Goal: Task Accomplishment & Management: Complete application form

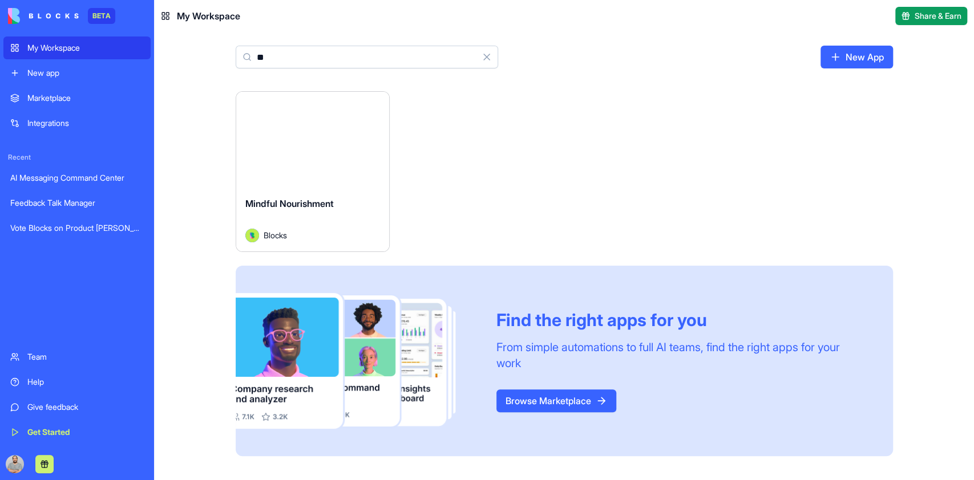
type input "*"
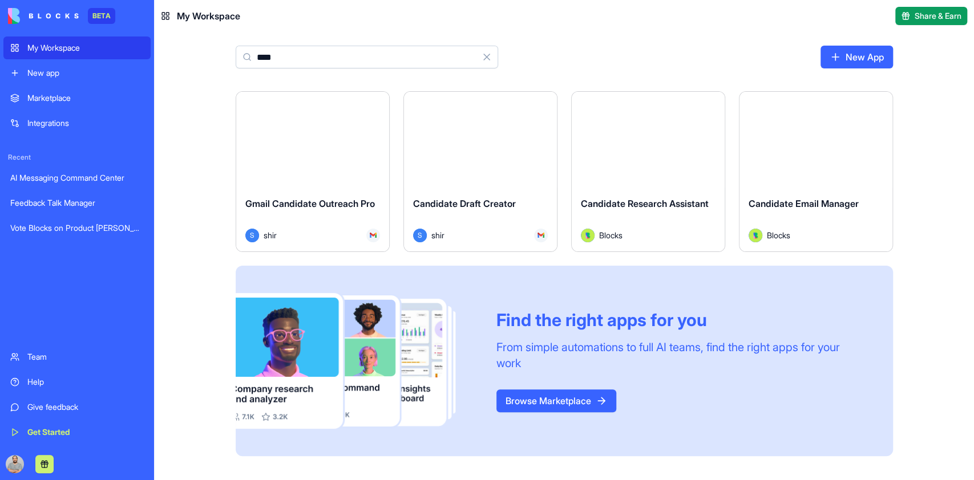
drag, startPoint x: 325, startPoint y: 55, endPoint x: 254, endPoint y: 63, distance: 70.6
click at [254, 63] on input "****" at bounding box center [367, 57] width 262 height 23
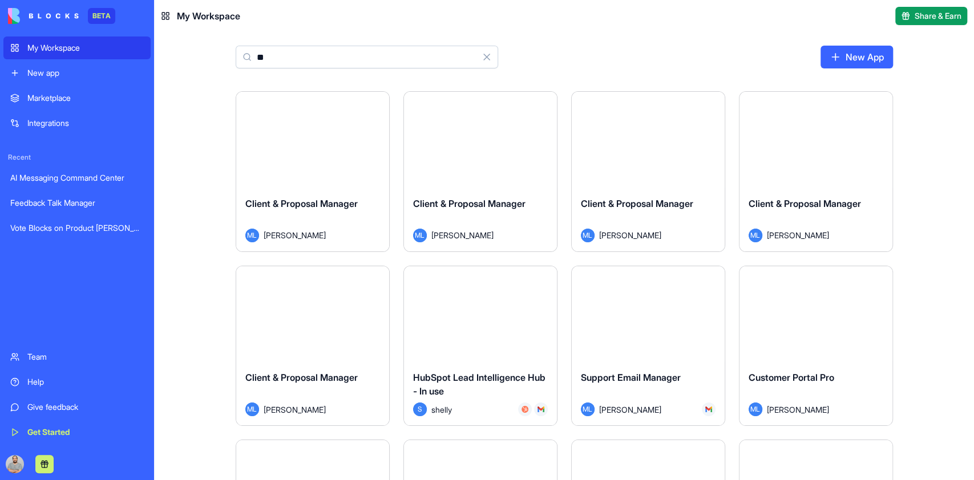
type input "*"
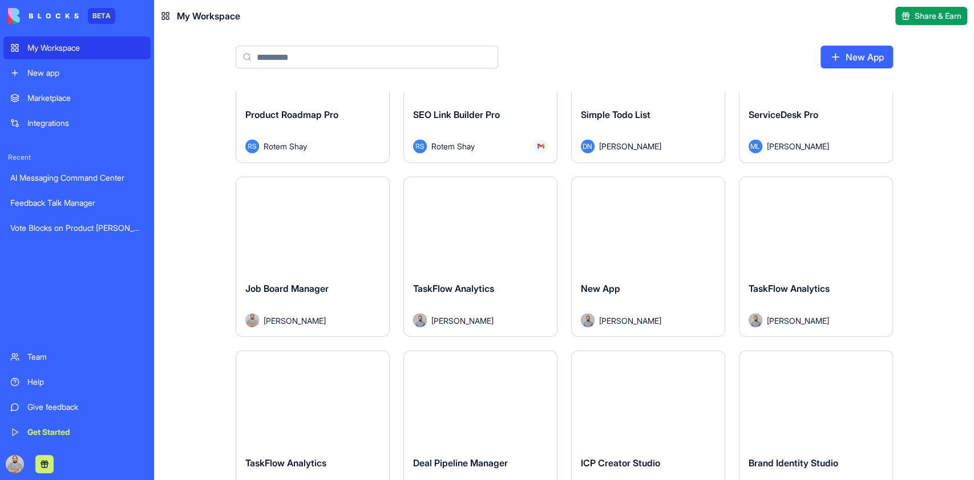
scroll to position [2205, 0]
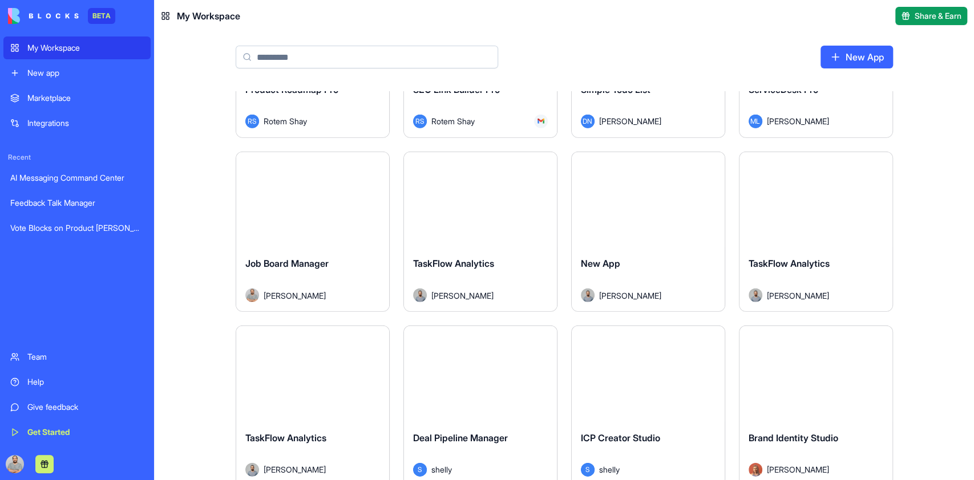
click at [317, 202] on button "Launch" at bounding box center [313, 199] width 86 height 23
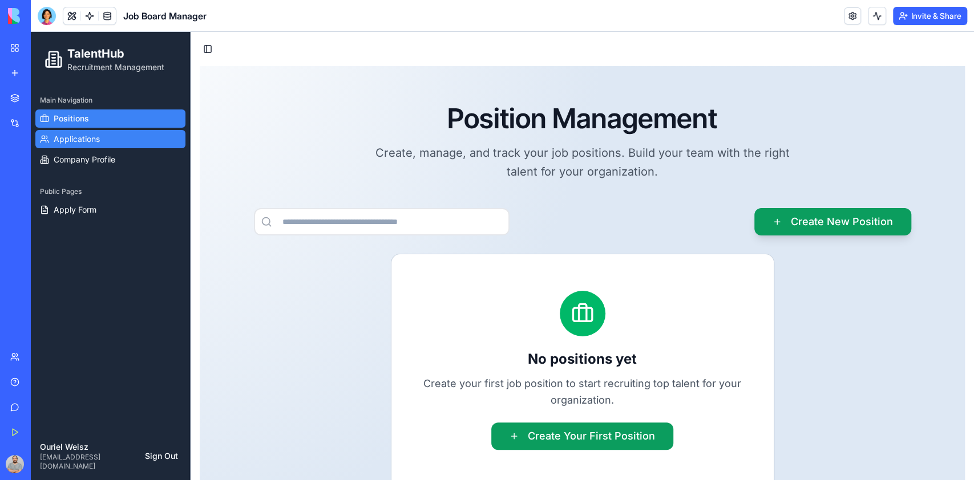
click at [90, 141] on span "Applications" at bounding box center [77, 138] width 46 height 11
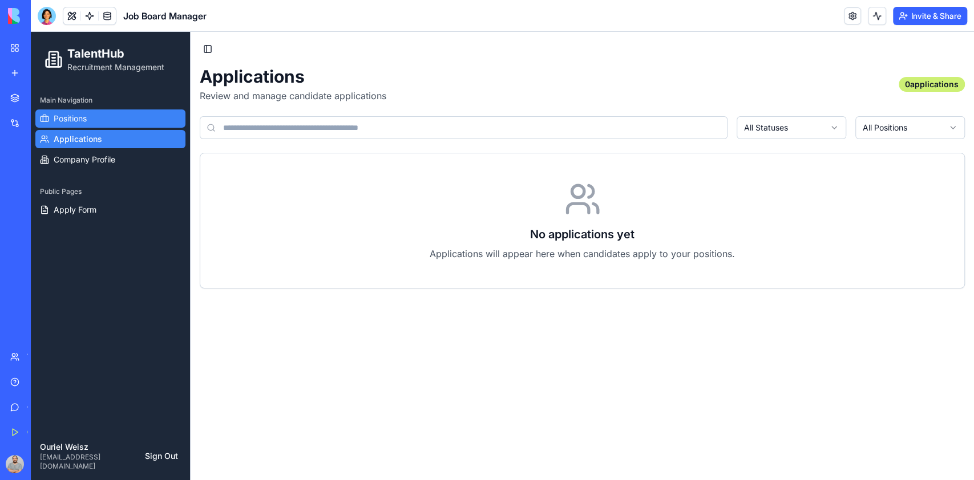
click at [90, 125] on link "Positions" at bounding box center [110, 119] width 150 height 18
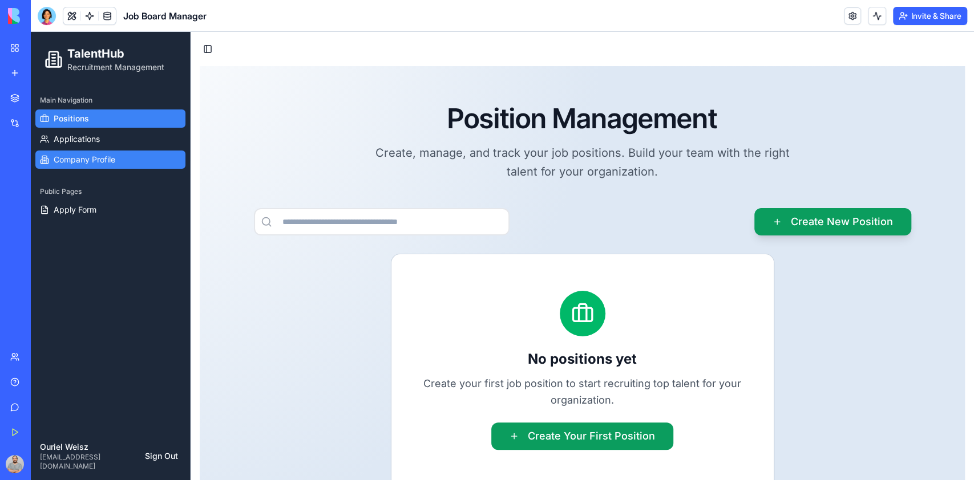
click at [83, 159] on span "Company Profile" at bounding box center [85, 159] width 62 height 11
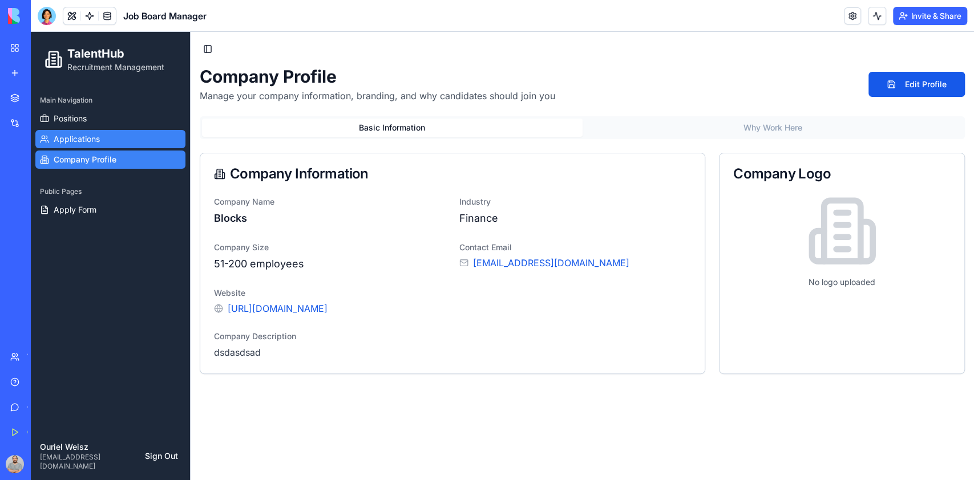
click at [83, 141] on span "Applications" at bounding box center [77, 138] width 46 height 11
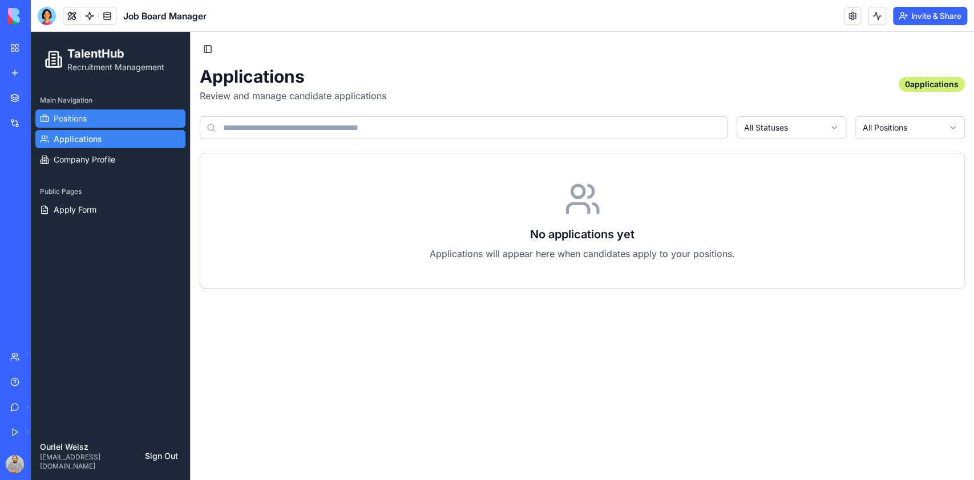
click at [83, 122] on span "Positions" at bounding box center [70, 118] width 33 height 11
click at [357, 127] on input at bounding box center [464, 127] width 528 height 23
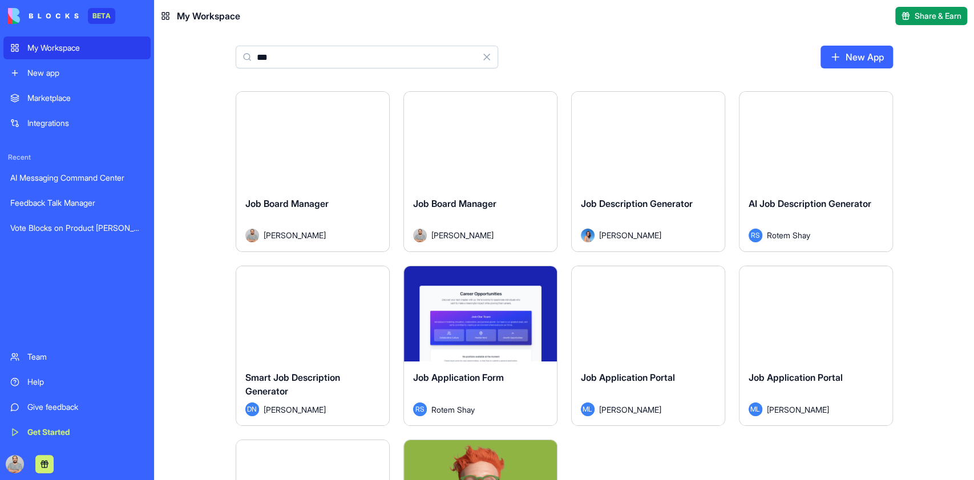
type input "***"
click at [469, 144] on button "Launch" at bounding box center [481, 139] width 86 height 23
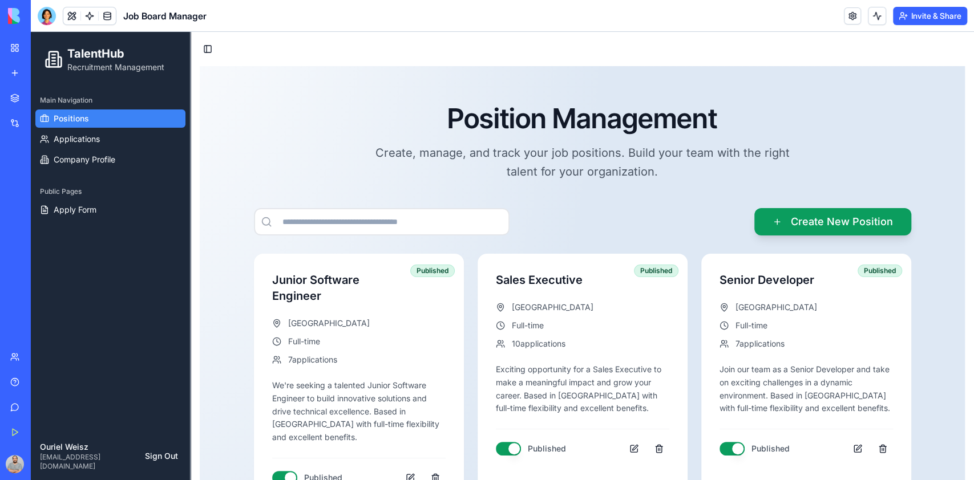
click at [192, 12] on span "Job Board Manager" at bounding box center [164, 16] width 83 height 14
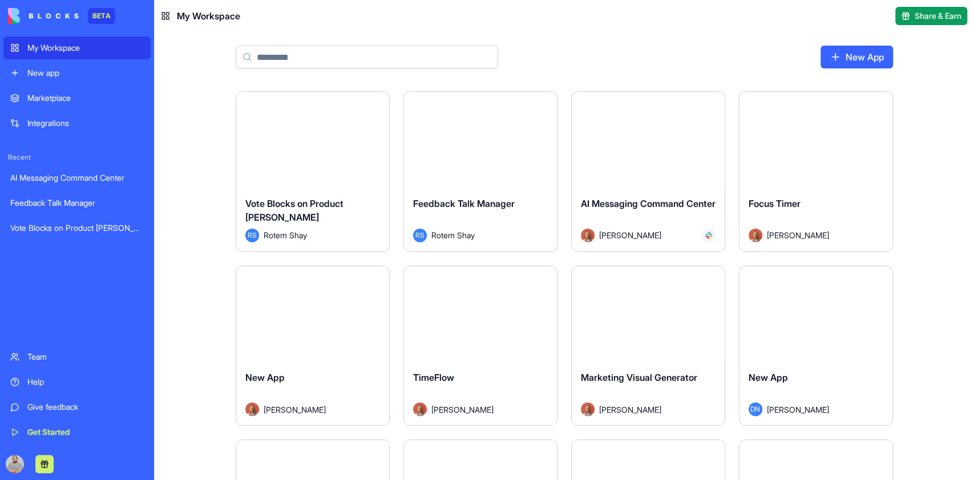
click at [314, 60] on input at bounding box center [367, 57] width 262 height 23
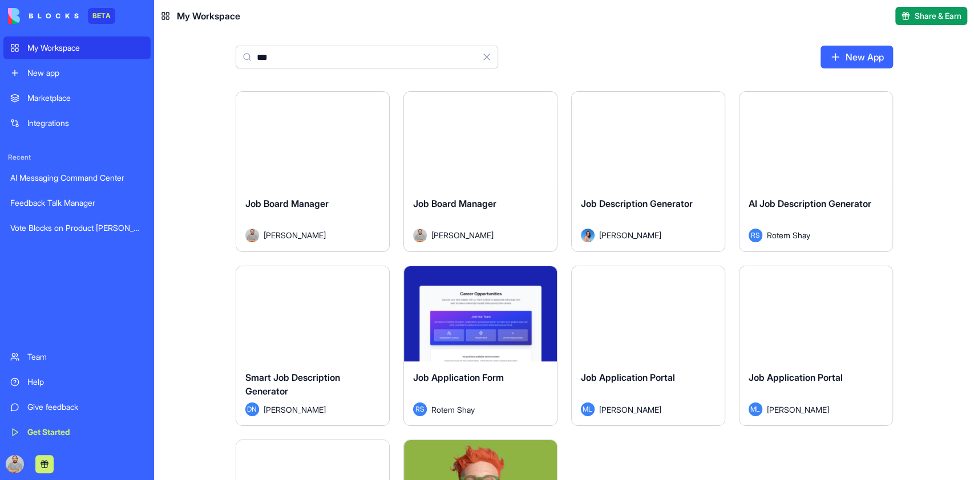
type input "***"
click at [543, 102] on html "BETA My Workspace New app Marketplace Integrations Recent AI Messaging Command …" at bounding box center [487, 240] width 974 height 480
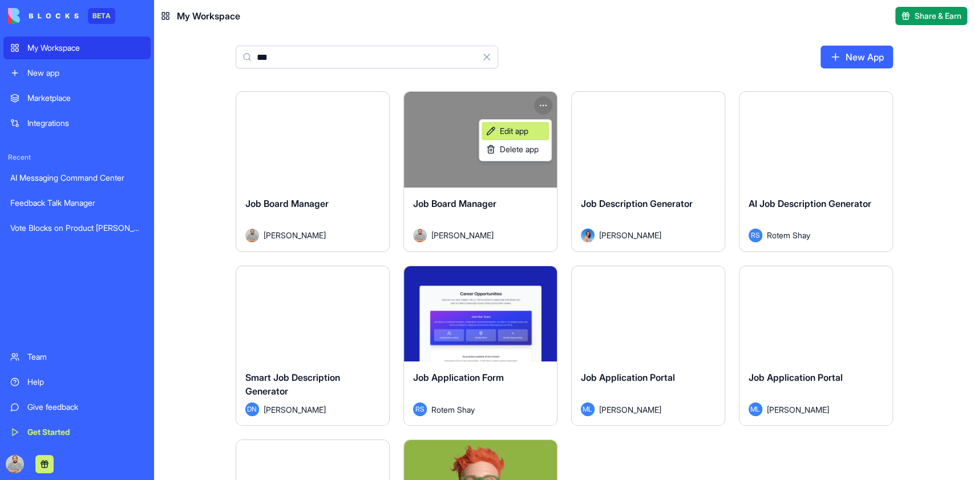
click at [532, 131] on link "Edit app" at bounding box center [514, 131] width 67 height 18
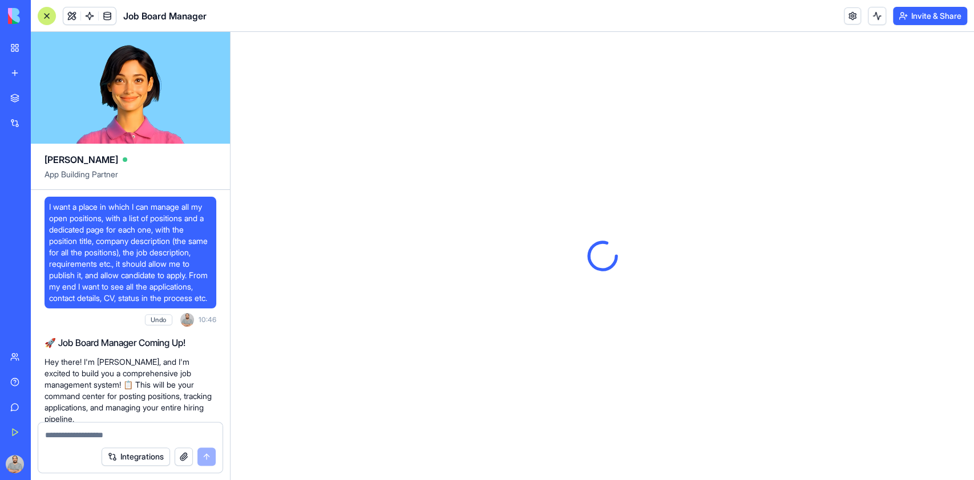
scroll to position [14540, 0]
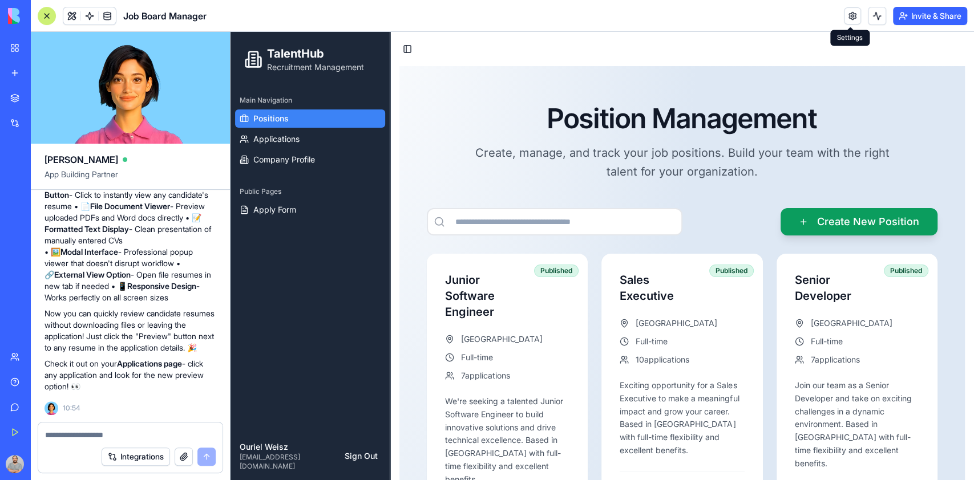
click at [851, 12] on link at bounding box center [852, 15] width 17 height 17
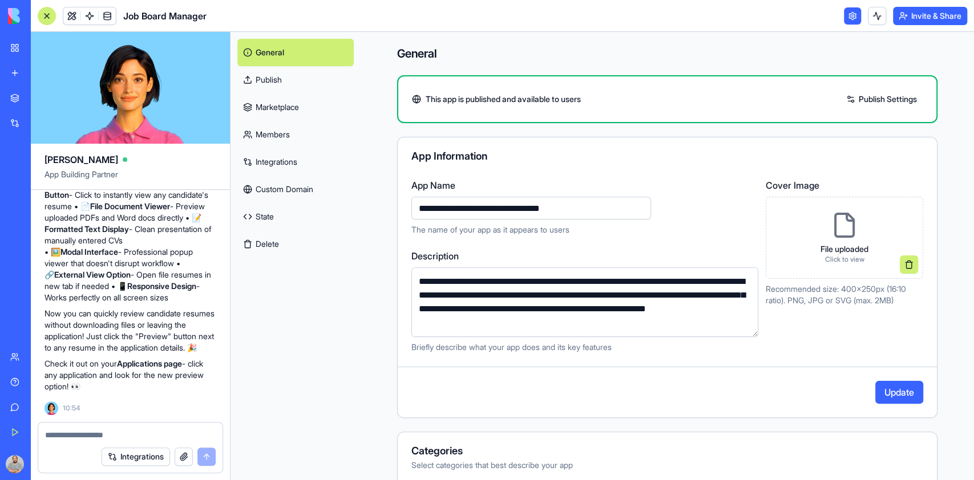
type input "**********"
click button at bounding box center [909, 265] width 18 height 18
click at [649, 194] on div "**********" at bounding box center [581, 207] width 341 height 57
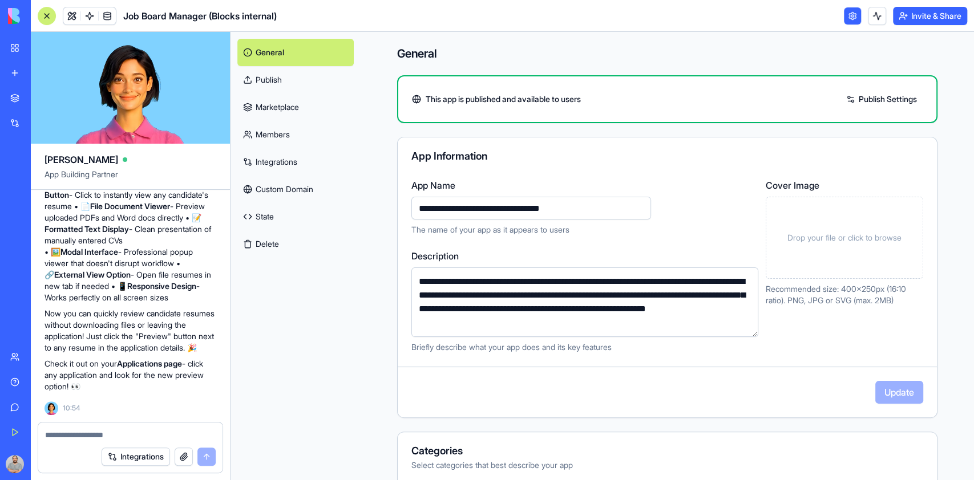
click at [119, 431] on textarea at bounding box center [130, 435] width 171 height 11
click at [69, 15] on link at bounding box center [71, 15] width 17 height 17
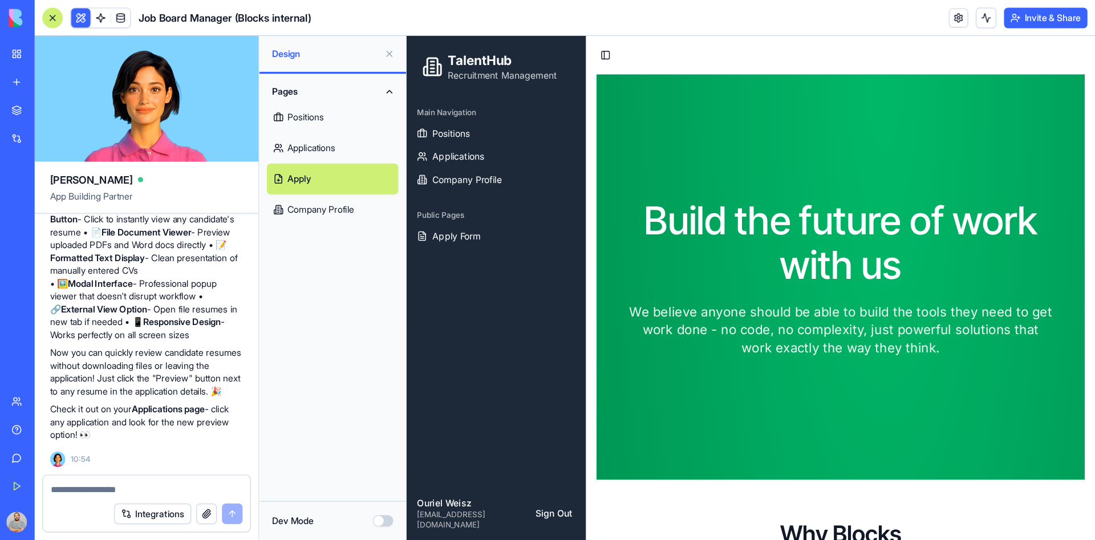
scroll to position [14540, 0]
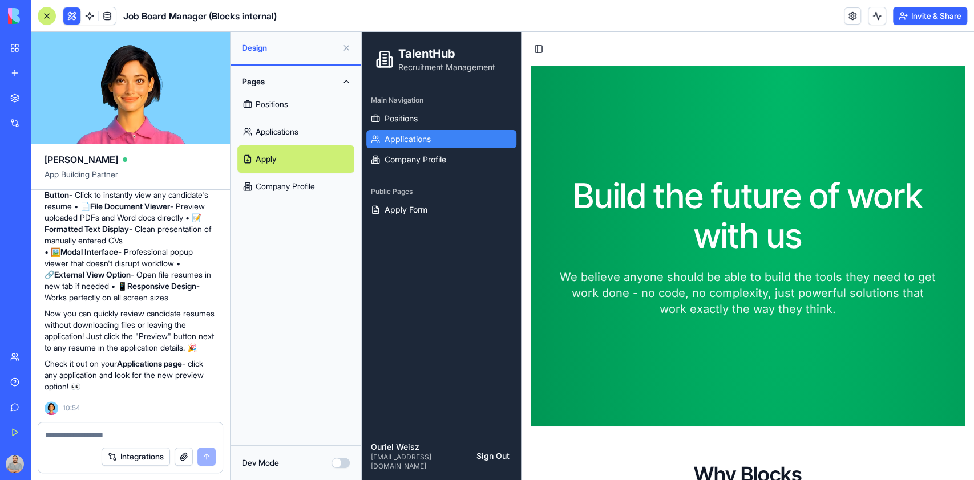
click at [416, 135] on span "Applications" at bounding box center [407, 138] width 46 height 11
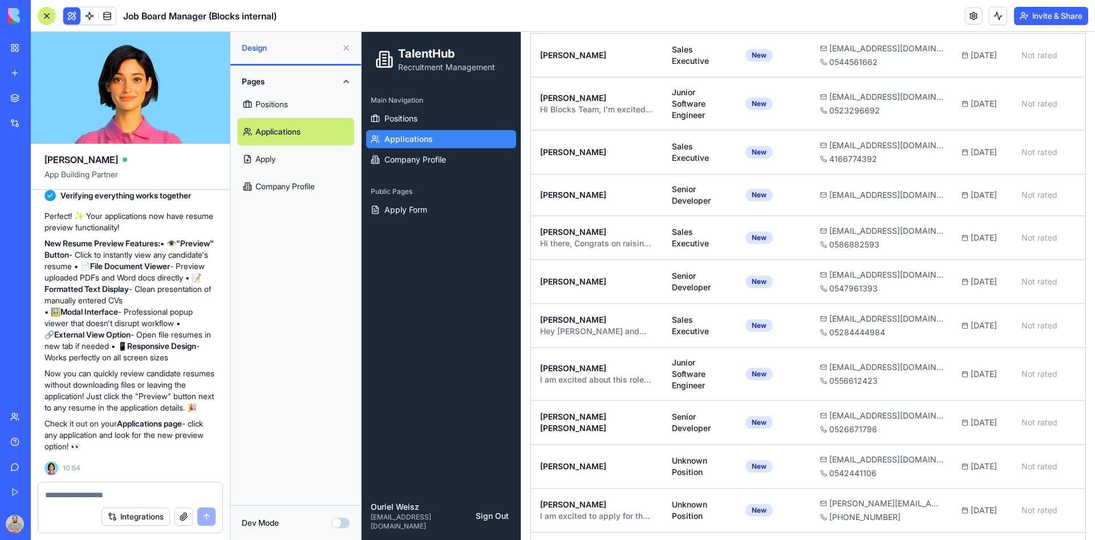
scroll to position [940, 0]
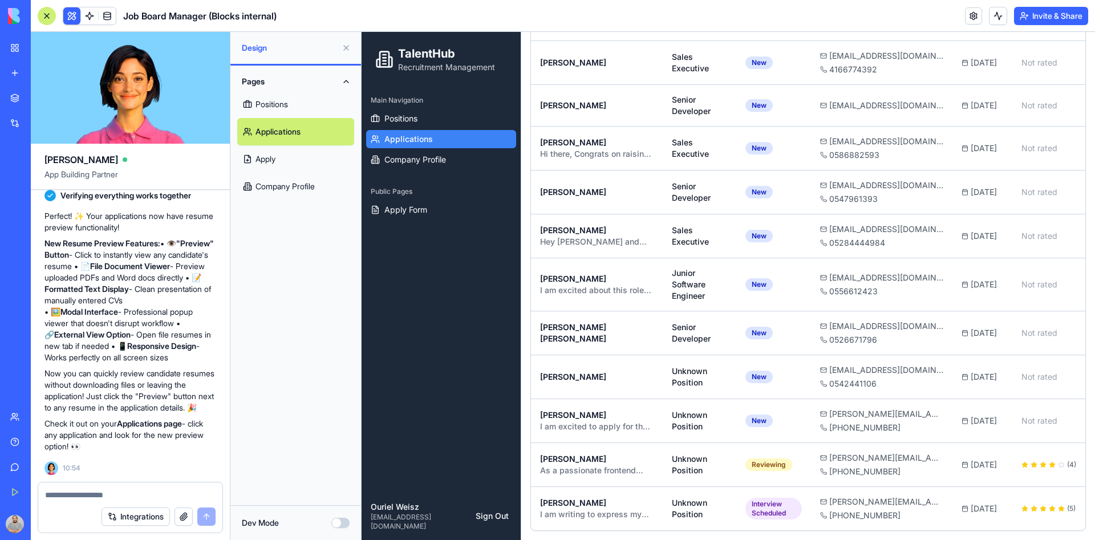
click at [165, 480] on div at bounding box center [130, 492] width 184 height 18
click at [138, 480] on textarea at bounding box center [130, 494] width 171 height 11
type textarea "*"
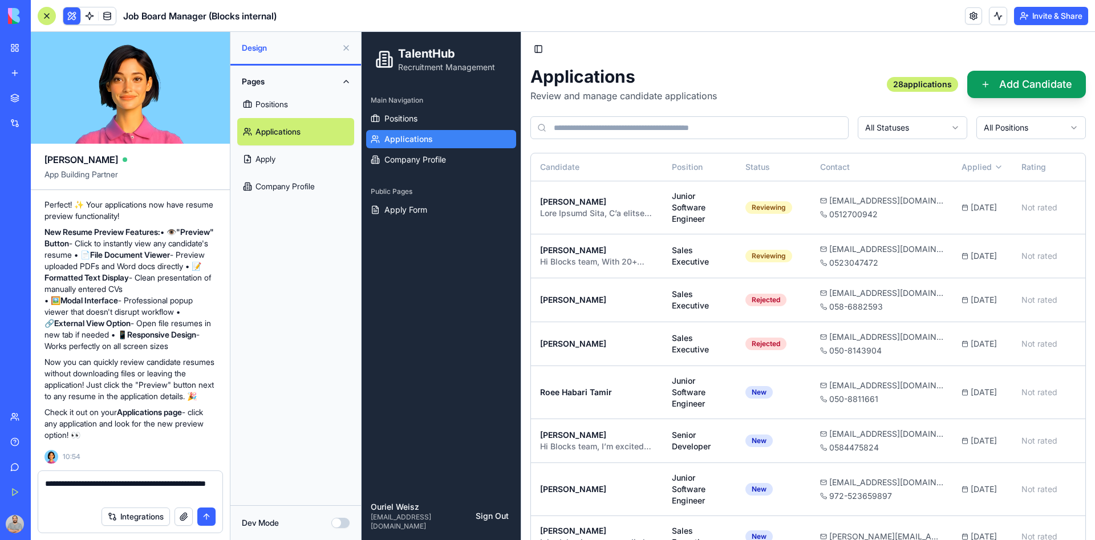
scroll to position [14493, 0]
click at [73, 480] on textarea "**********" at bounding box center [130, 489] width 171 height 23
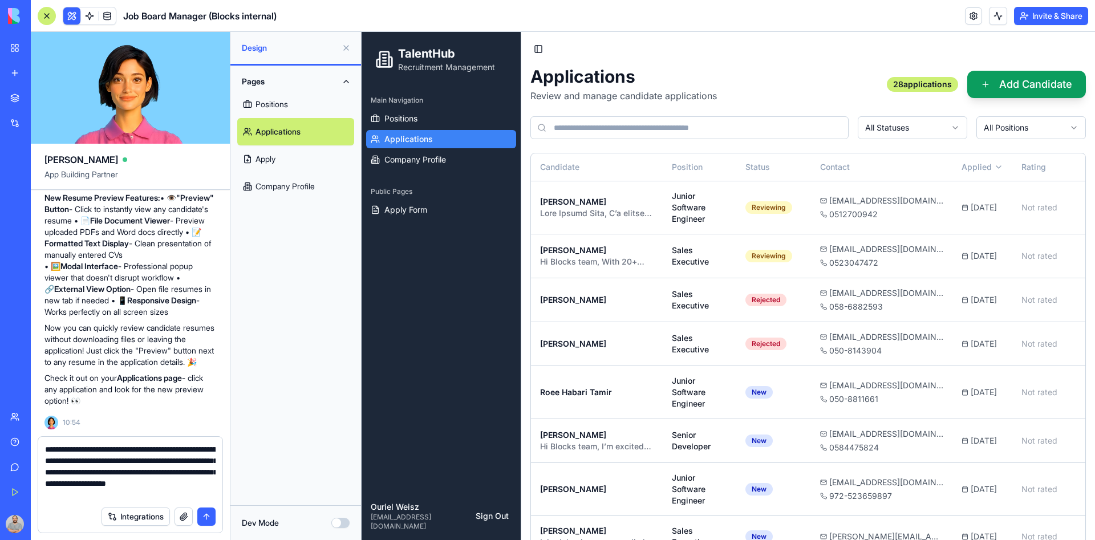
click at [158, 451] on textarea "**********" at bounding box center [130, 472] width 171 height 57
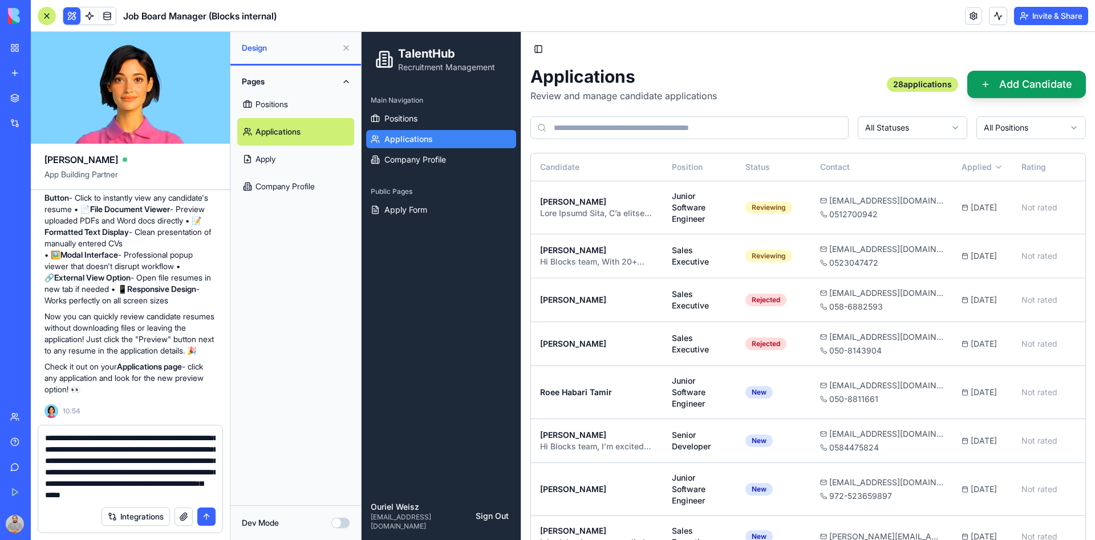
scroll to position [22, 0]
click at [162, 480] on textarea "**********" at bounding box center [130, 466] width 171 height 68
type textarea "**********"
click at [205, 480] on button "submit" at bounding box center [206, 517] width 18 height 18
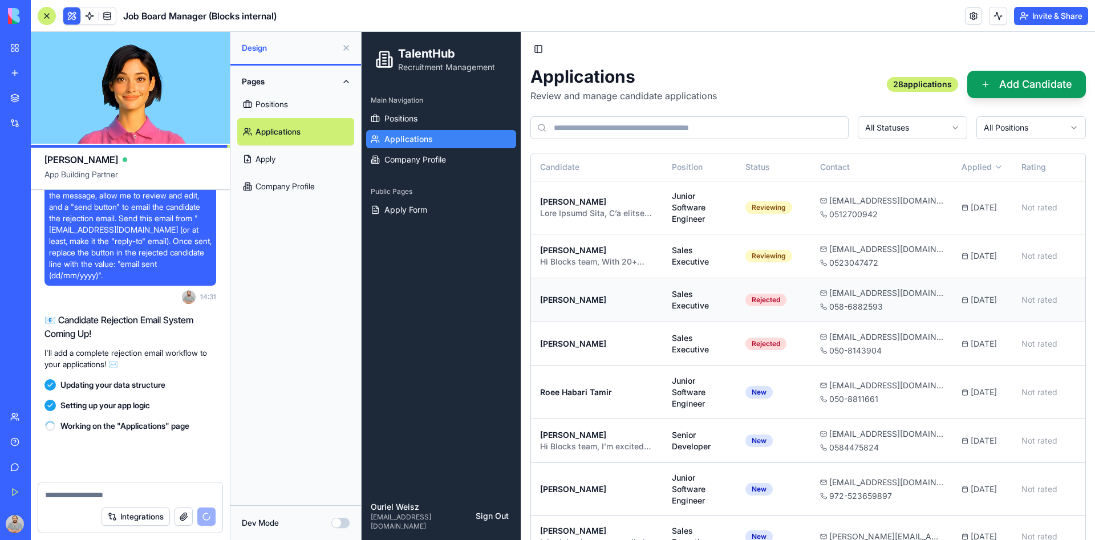
scroll to position [14822, 0]
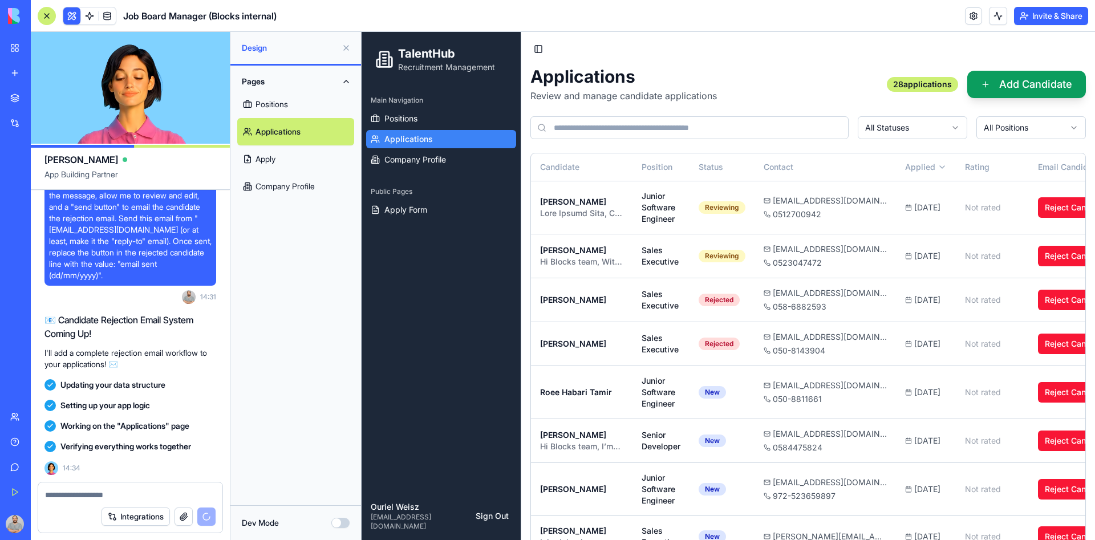
click at [43, 13] on div at bounding box center [47, 16] width 18 height 18
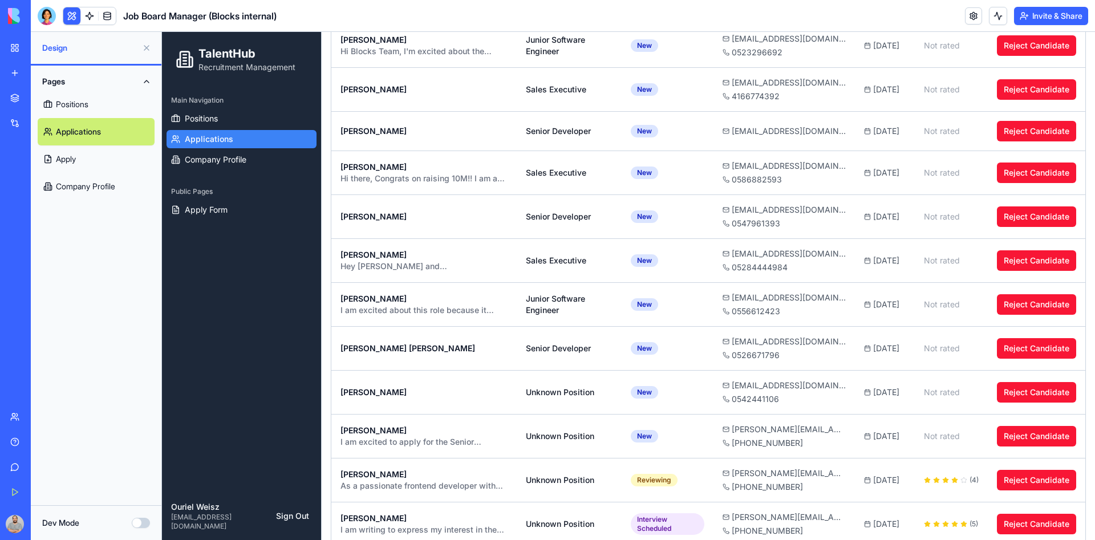
scroll to position [873, 0]
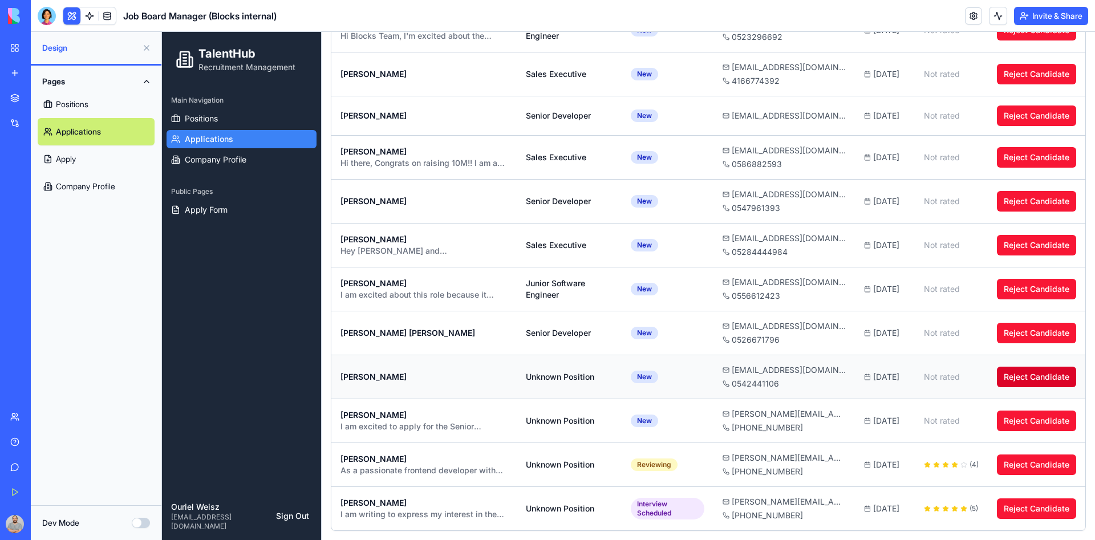
click at [973, 371] on button "Reject Candidate" at bounding box center [1036, 377] width 79 height 21
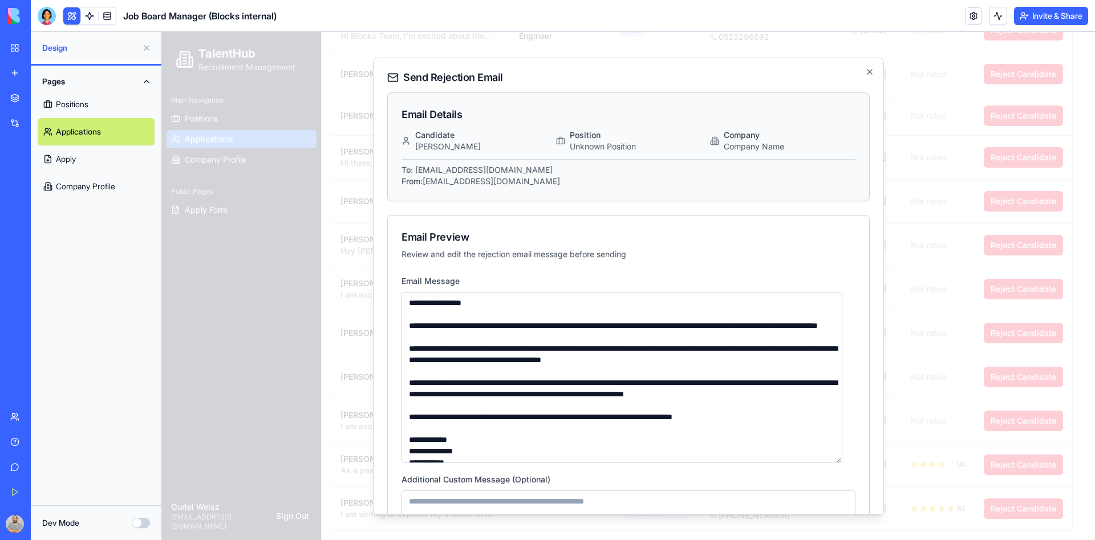
type textarea "**********"
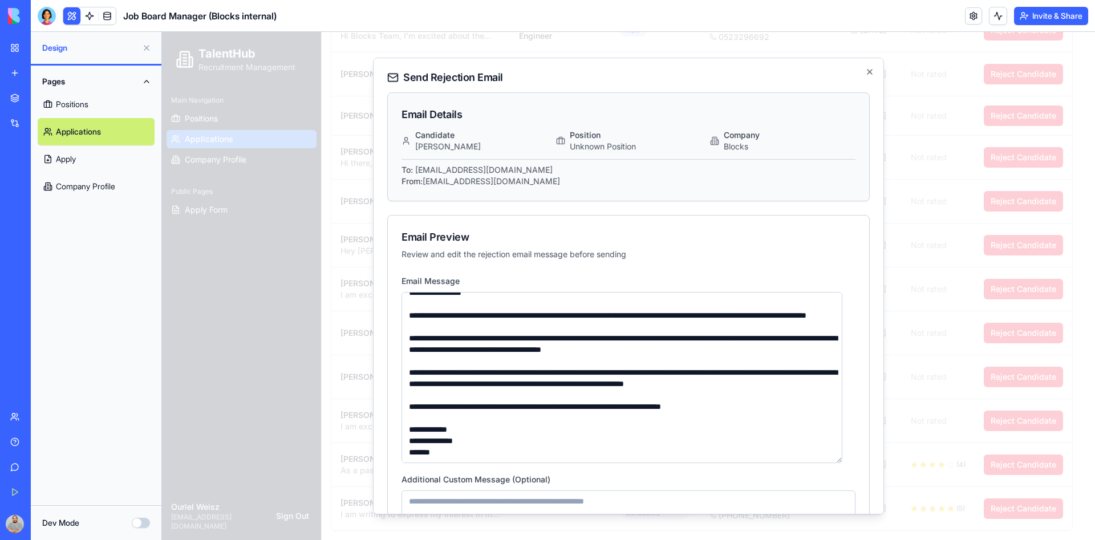
scroll to position [0, 0]
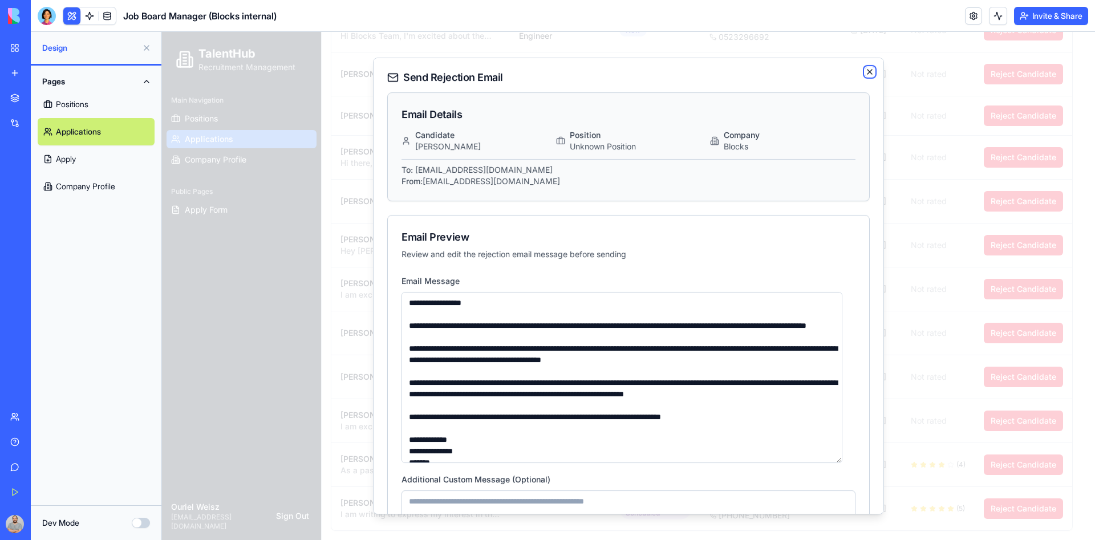
click at [865, 70] on icon "button" at bounding box center [869, 71] width 9 height 9
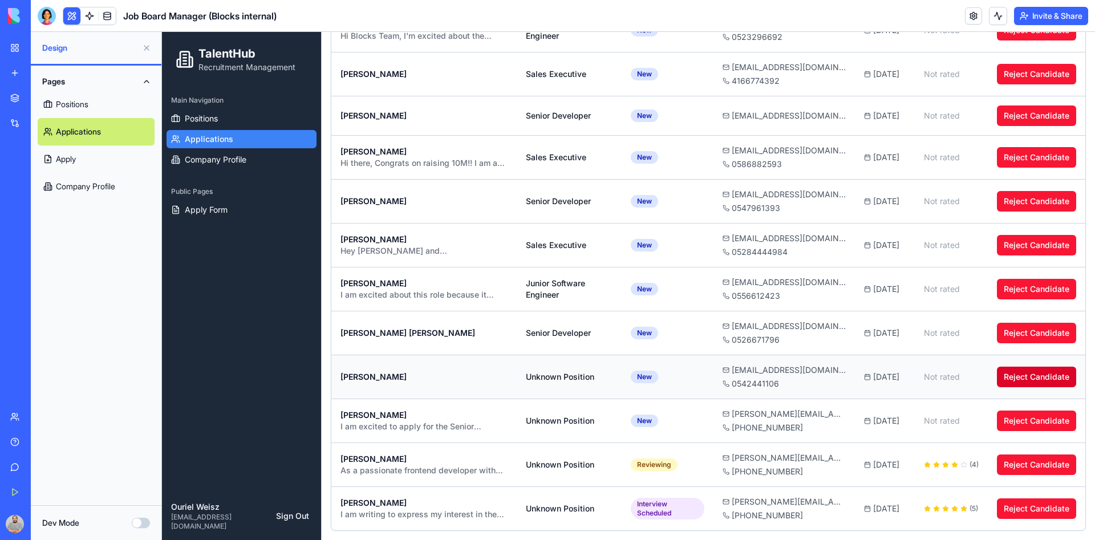
click at [973, 383] on button "Reject Candidate" at bounding box center [1036, 377] width 79 height 21
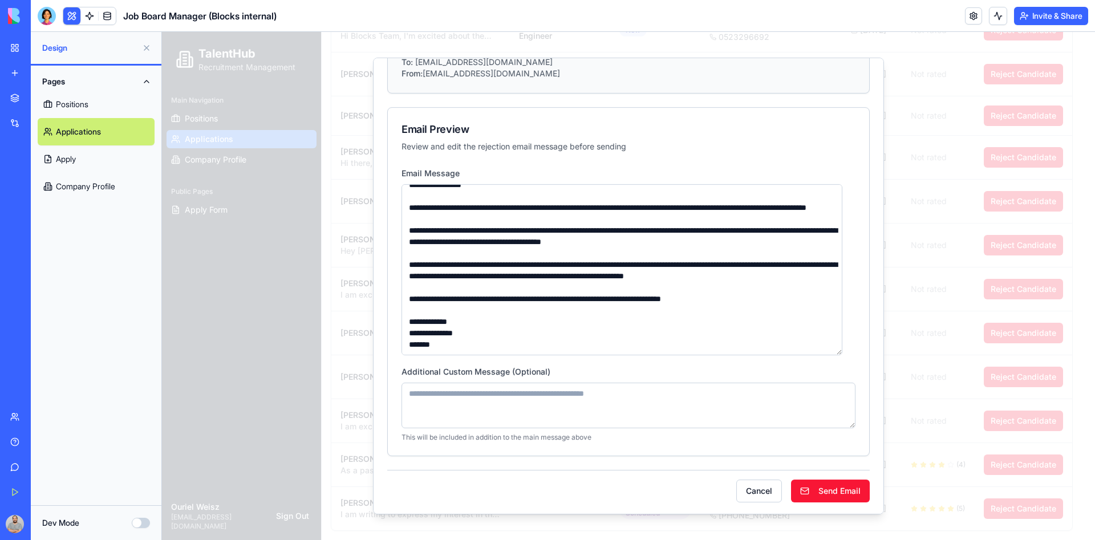
scroll to position [110, 0]
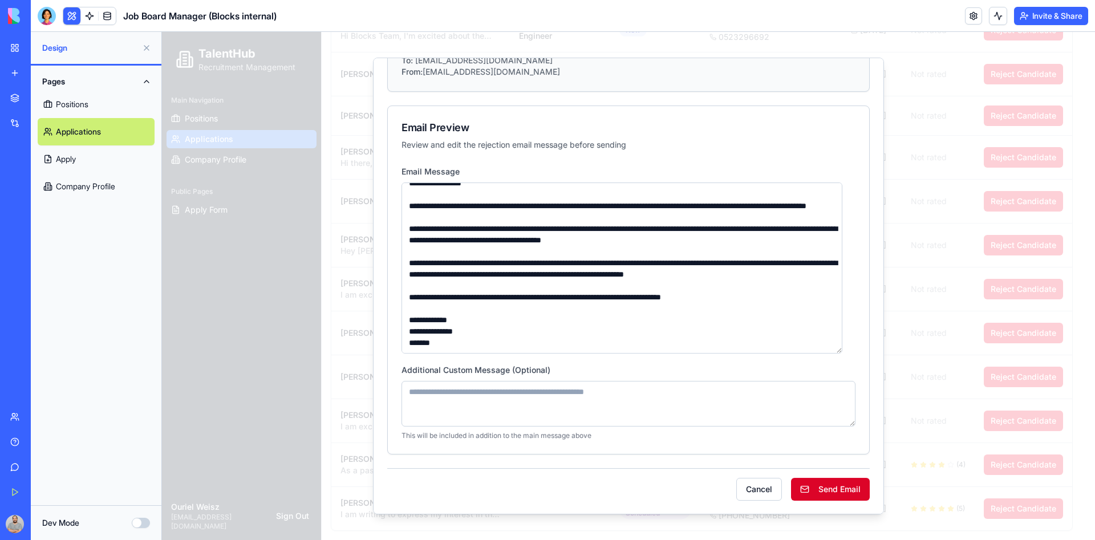
click at [831, 480] on button "Send Email" at bounding box center [830, 489] width 79 height 23
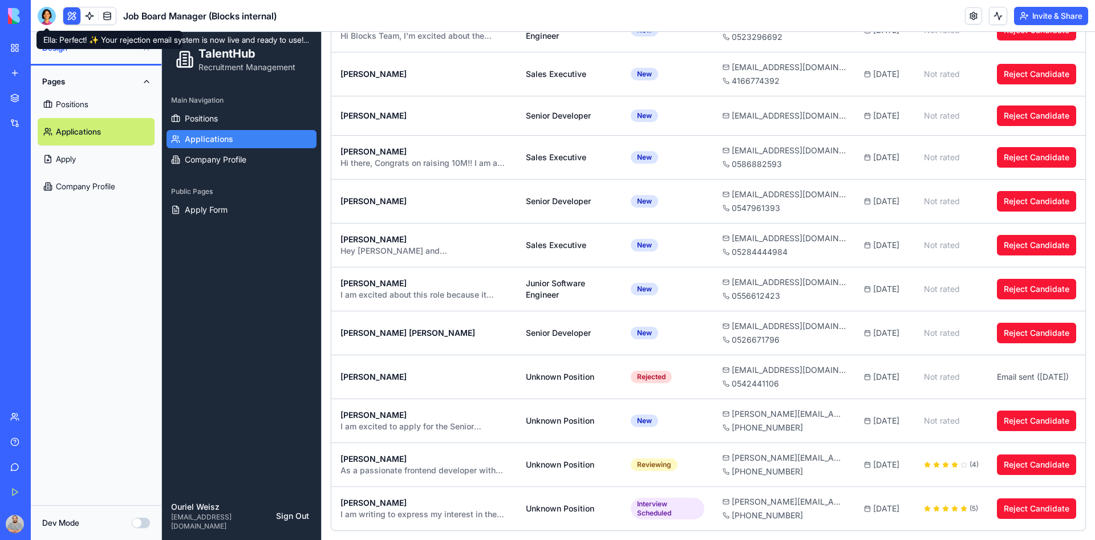
drag, startPoint x: 48, startPoint y: 21, endPoint x: 115, endPoint y: 167, distance: 160.6
click at [50, 20] on div at bounding box center [47, 16] width 18 height 18
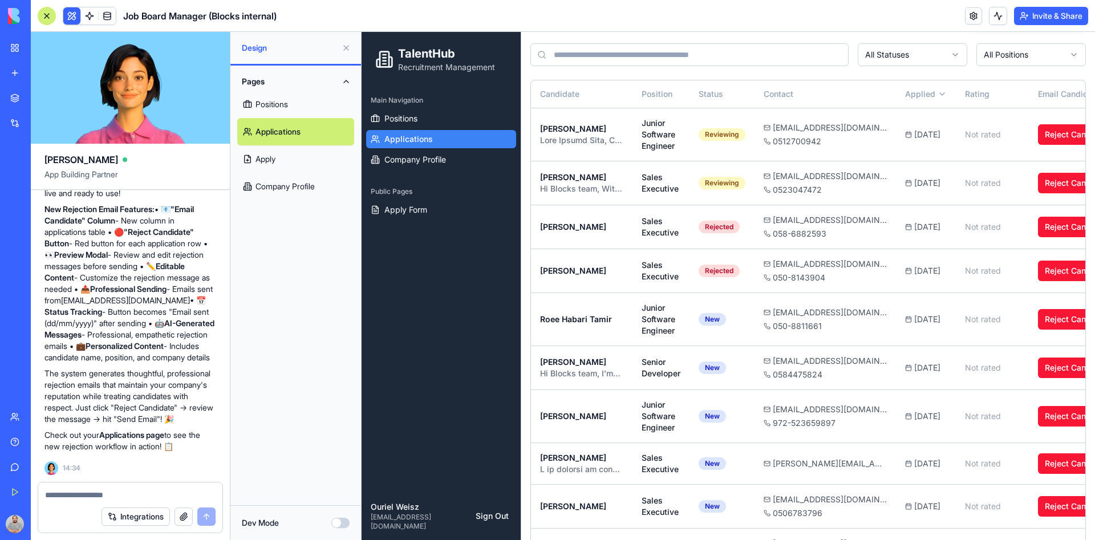
scroll to position [0, 0]
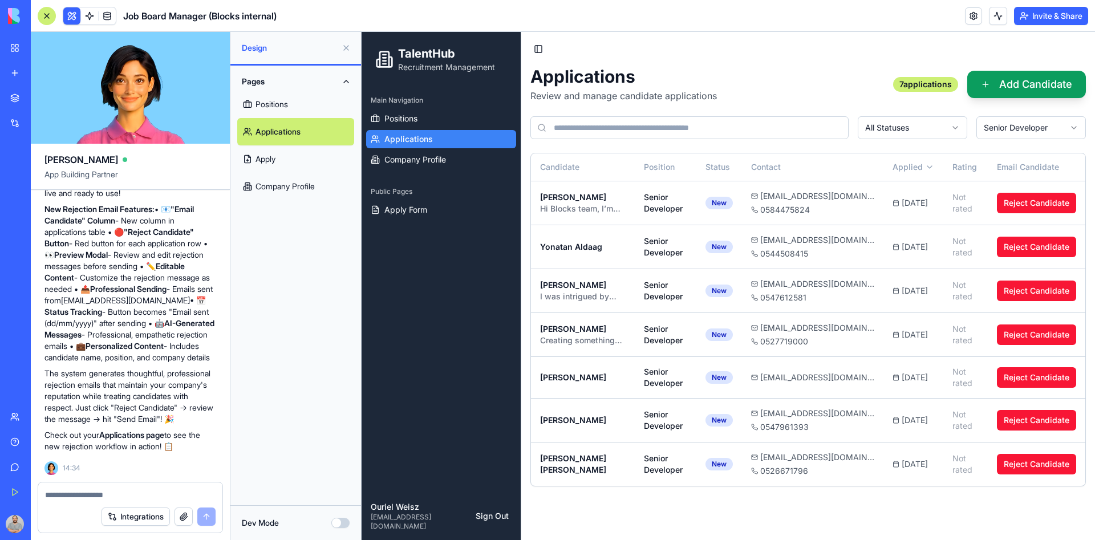
scroll to position [15141, 0]
click at [15, 11] on img at bounding box center [43, 16] width 71 height 16
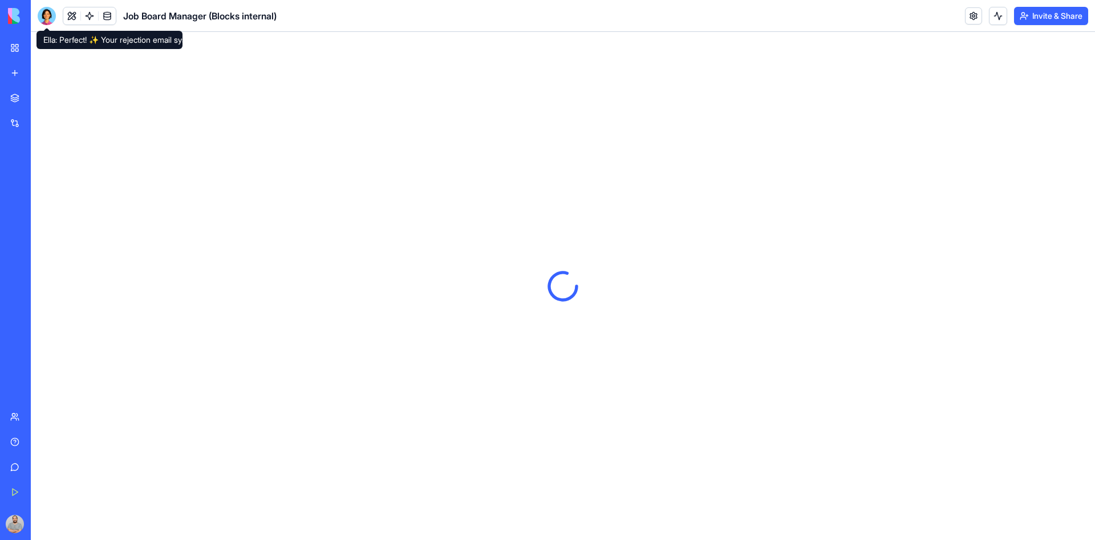
click at [44, 13] on div at bounding box center [47, 16] width 18 height 18
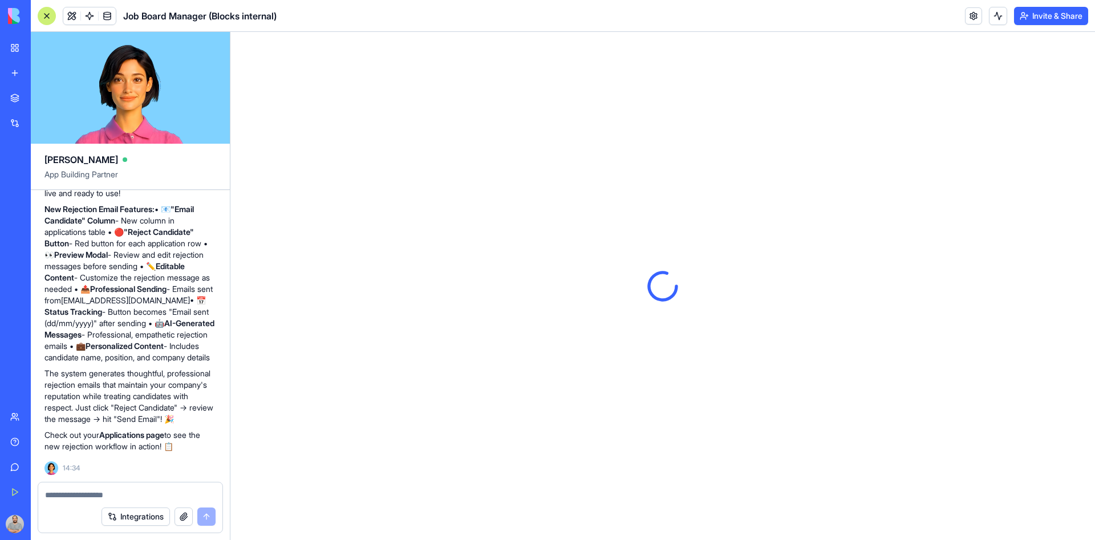
click at [44, 13] on div at bounding box center [47, 16] width 18 height 18
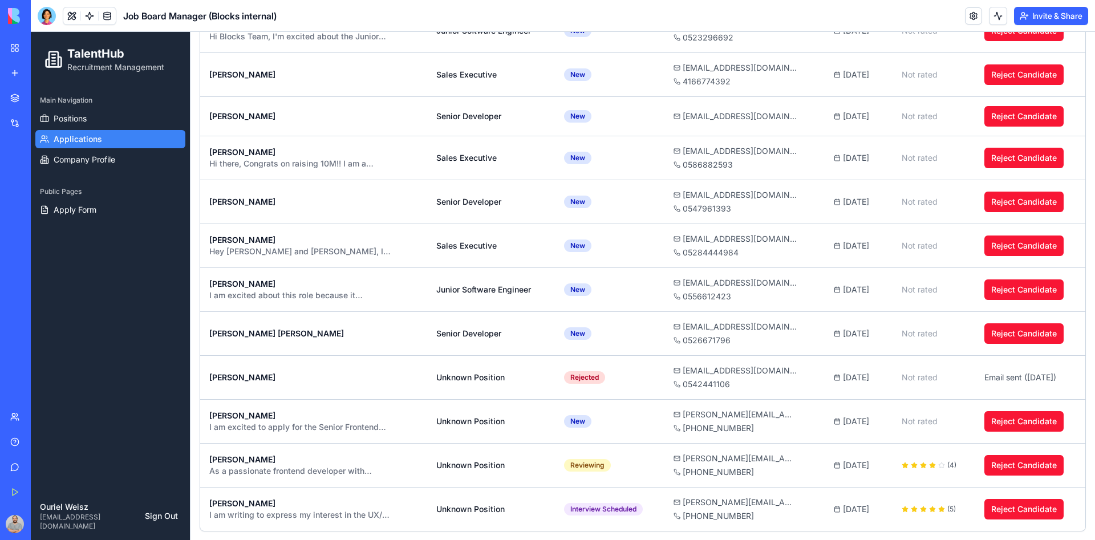
scroll to position [871, 0]
drag, startPoint x: 1060, startPoint y: 376, endPoint x: 1007, endPoint y: 378, distance: 53.1
click at [973, 378] on td "Email sent ( [DATE] )" at bounding box center [1030, 377] width 110 height 44
drag, startPoint x: 961, startPoint y: 376, endPoint x: 1060, endPoint y: 386, distance: 99.2
click at [973, 386] on td "Email sent ( [DATE] )" at bounding box center [1030, 377] width 110 height 44
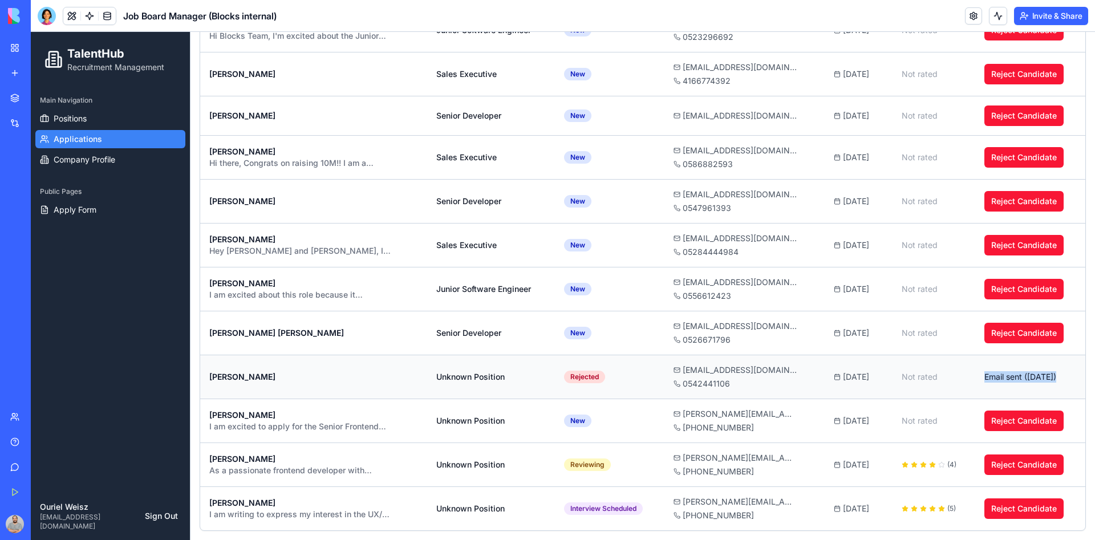
copy span "Email sent ( [DATE] )"
click at [42, 11] on div at bounding box center [47, 16] width 18 height 18
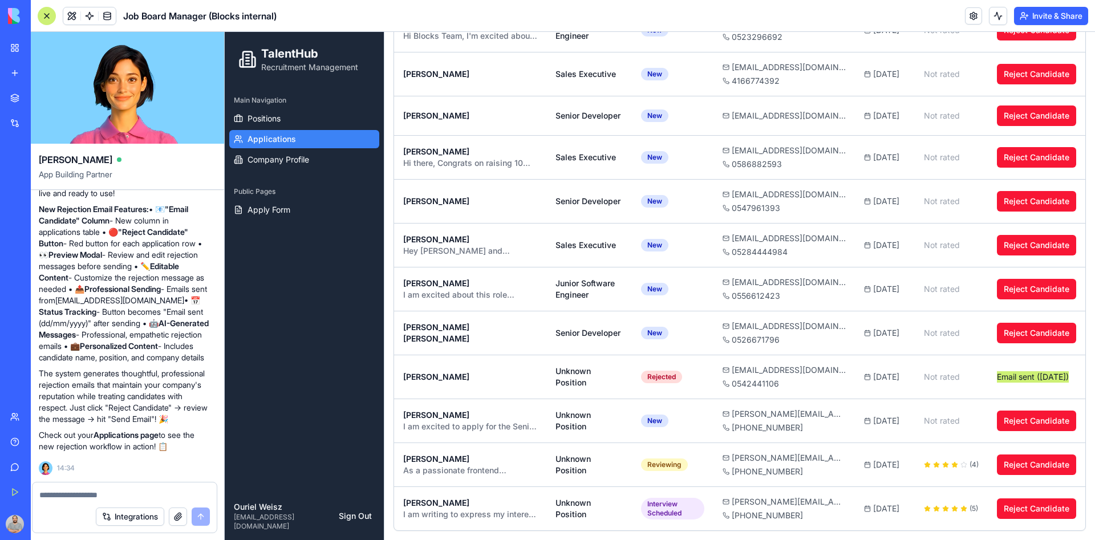
scroll to position [0, 0]
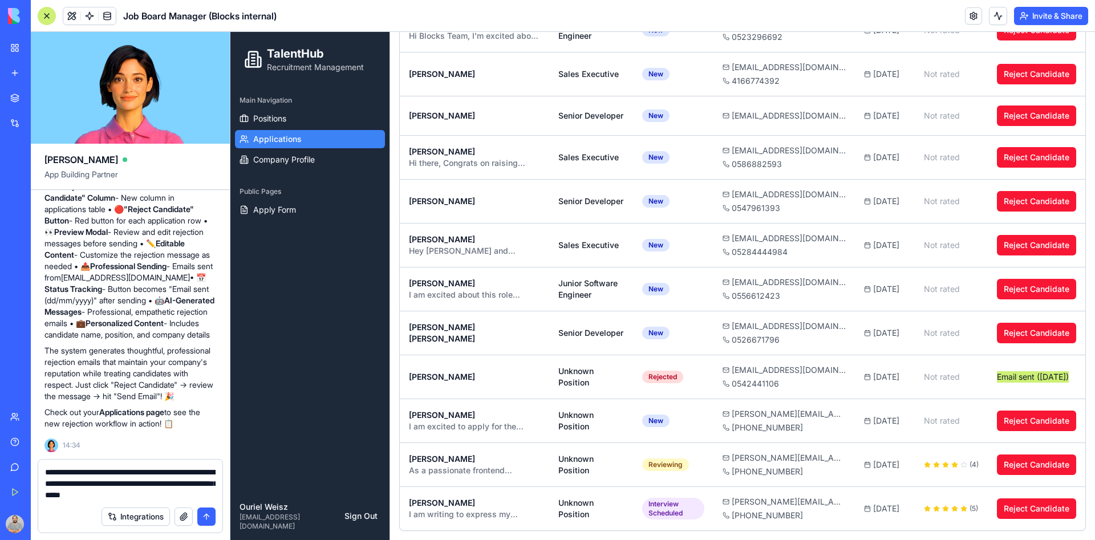
click at [200, 480] on textarea "**********" at bounding box center [130, 484] width 171 height 34
click at [199, 480] on textarea "**********" at bounding box center [130, 484] width 171 height 34
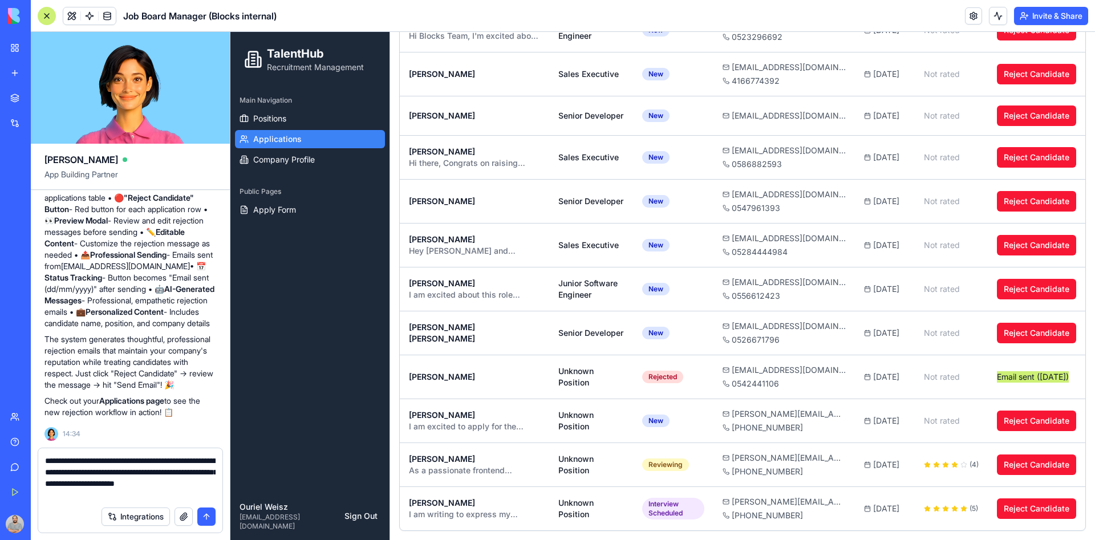
type textarea "**********"
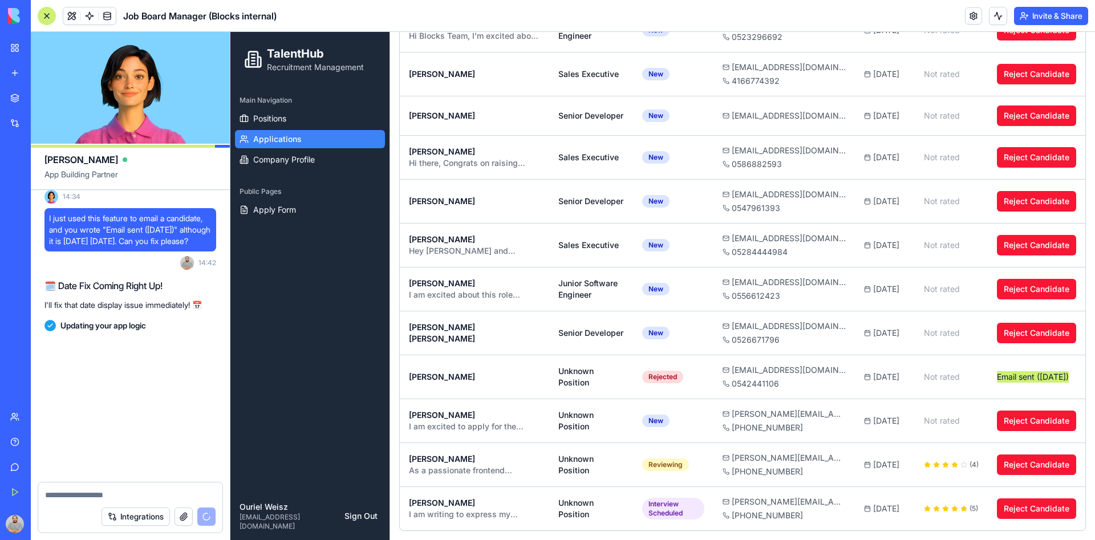
scroll to position [15436, 0]
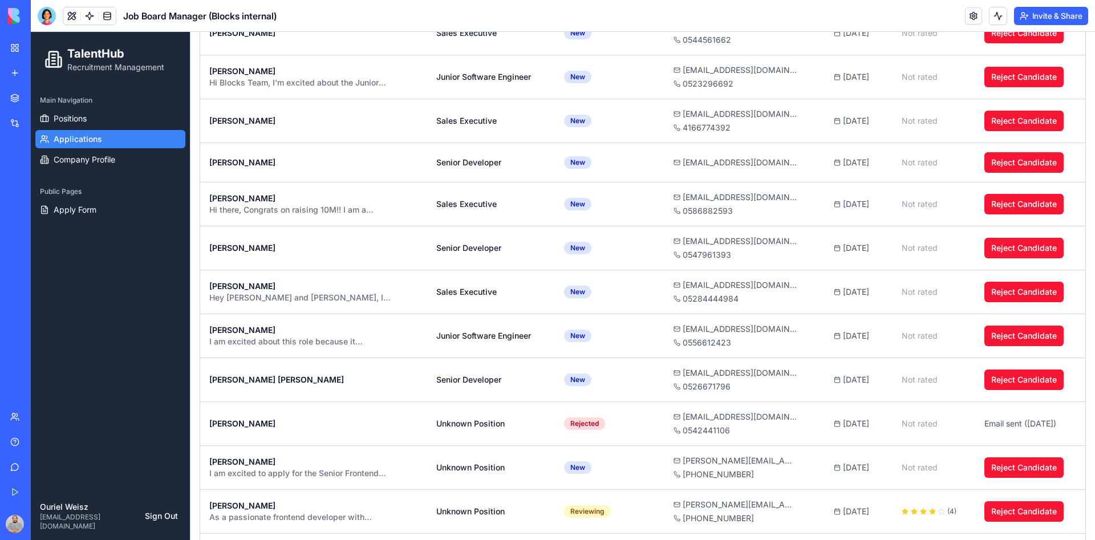
scroll to position [856, 0]
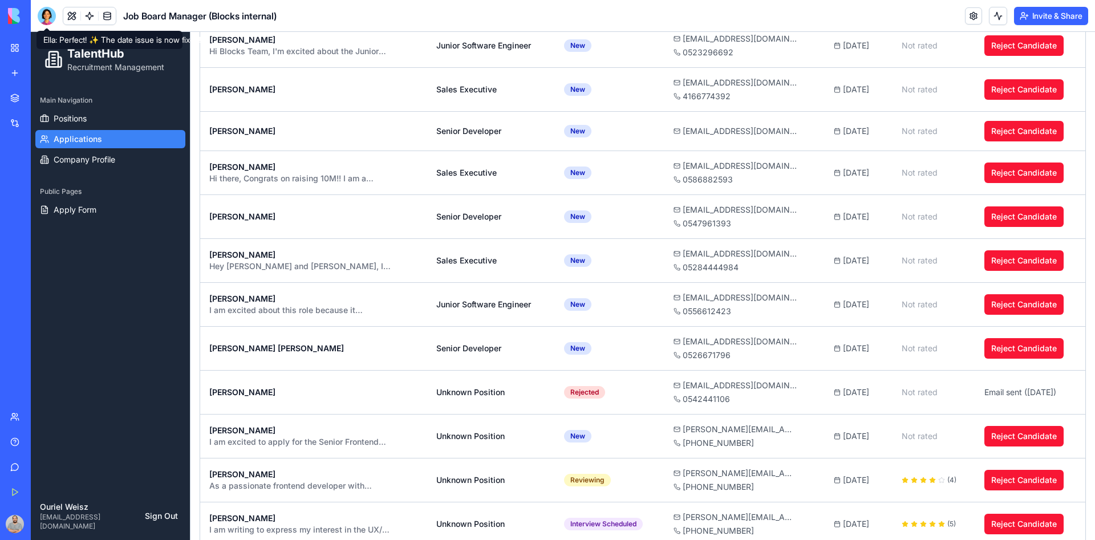
click at [46, 21] on div at bounding box center [47, 16] width 18 height 18
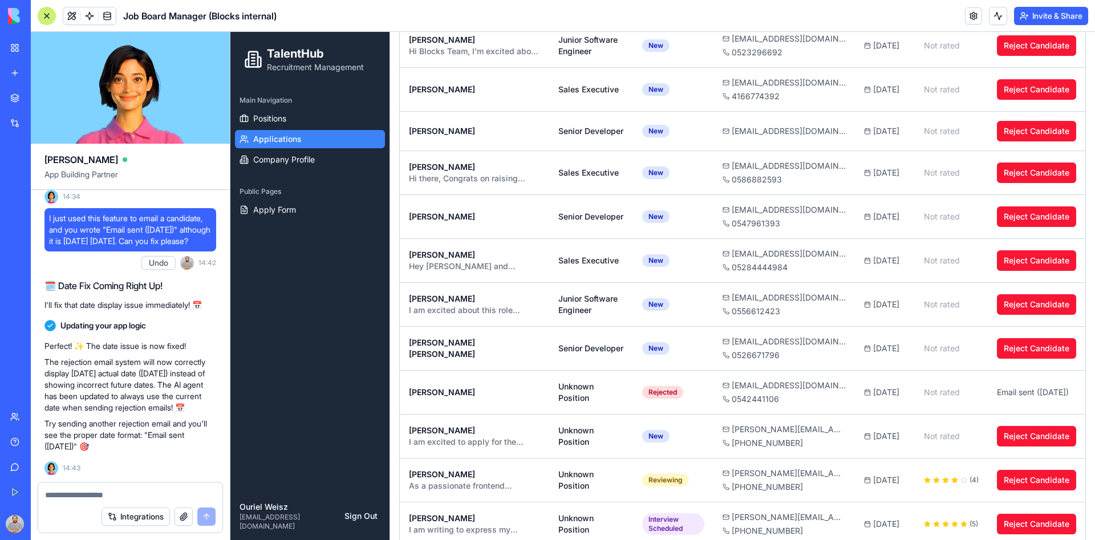
scroll to position [0, 0]
type textarea "*"
type textarea "**********"
click at [211, 513] on button "submit" at bounding box center [206, 517] width 18 height 18
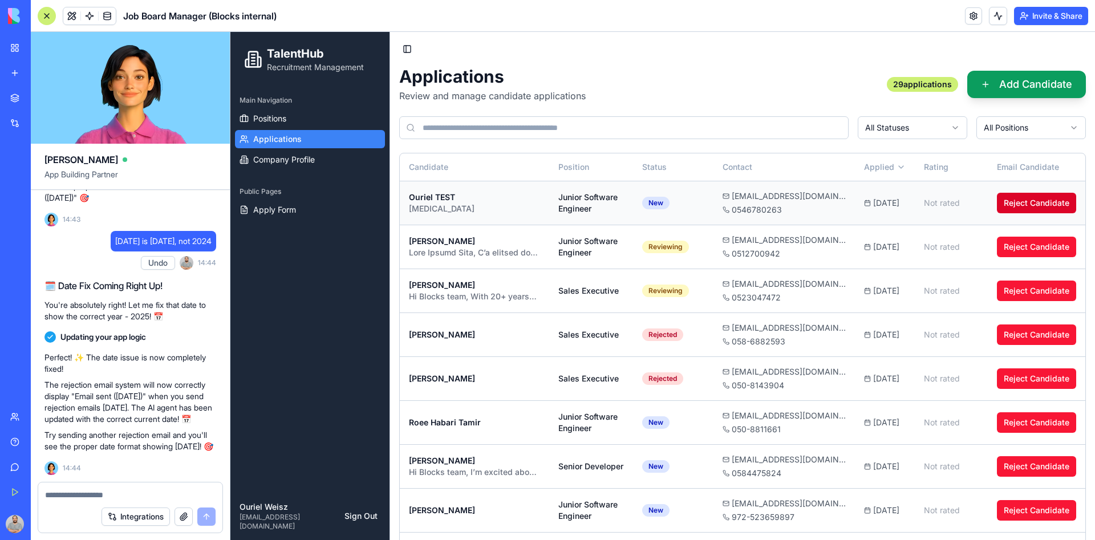
click at [1010, 203] on button "Reject Candidate" at bounding box center [1036, 203] width 79 height 21
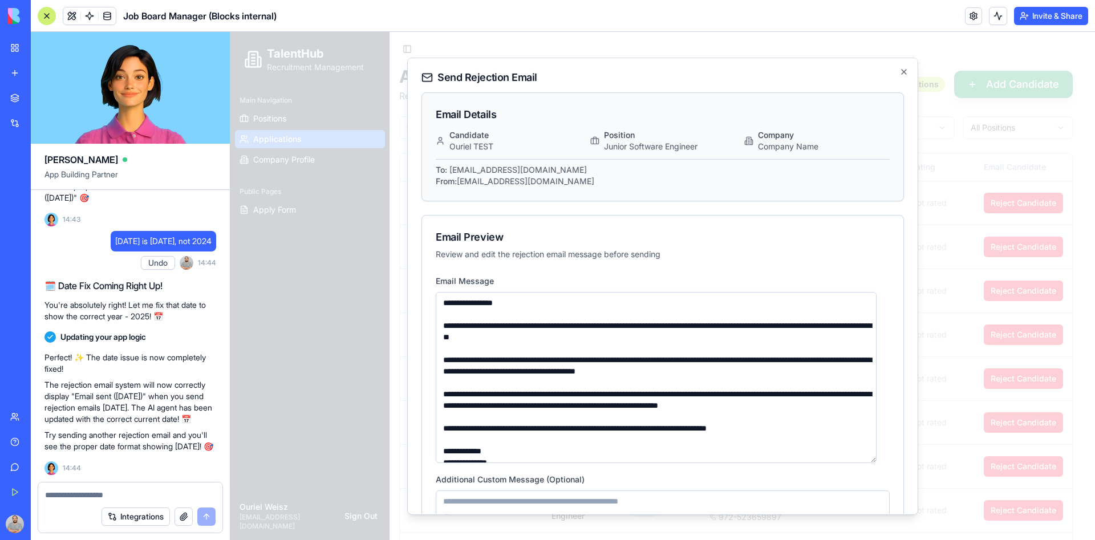
type textarea "**********"
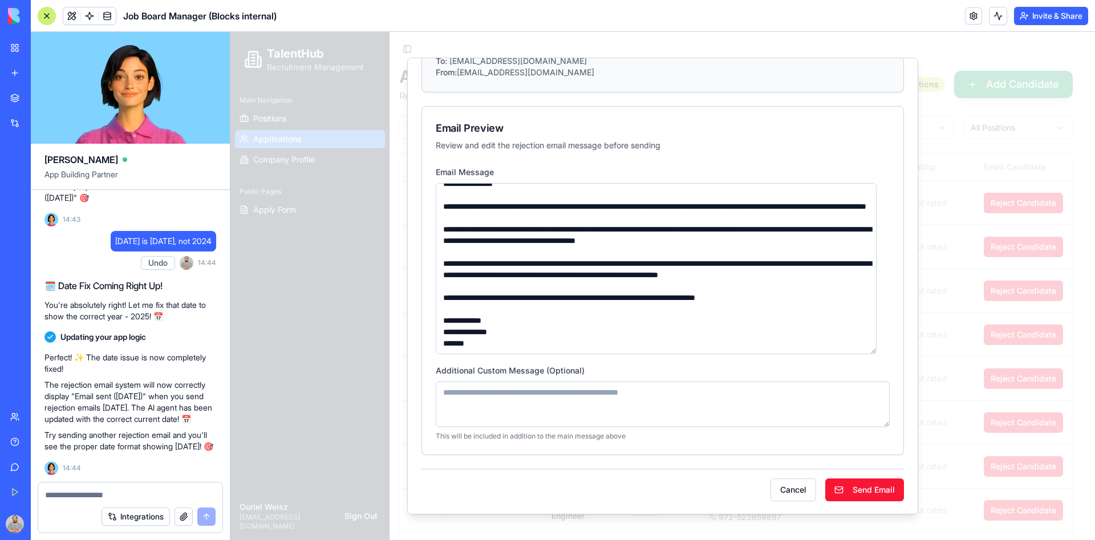
scroll to position [110, 0]
click at [608, 402] on textarea at bounding box center [663, 404] width 454 height 46
type textarea "**********"
click at [864, 485] on button "Send Email" at bounding box center [864, 489] width 79 height 23
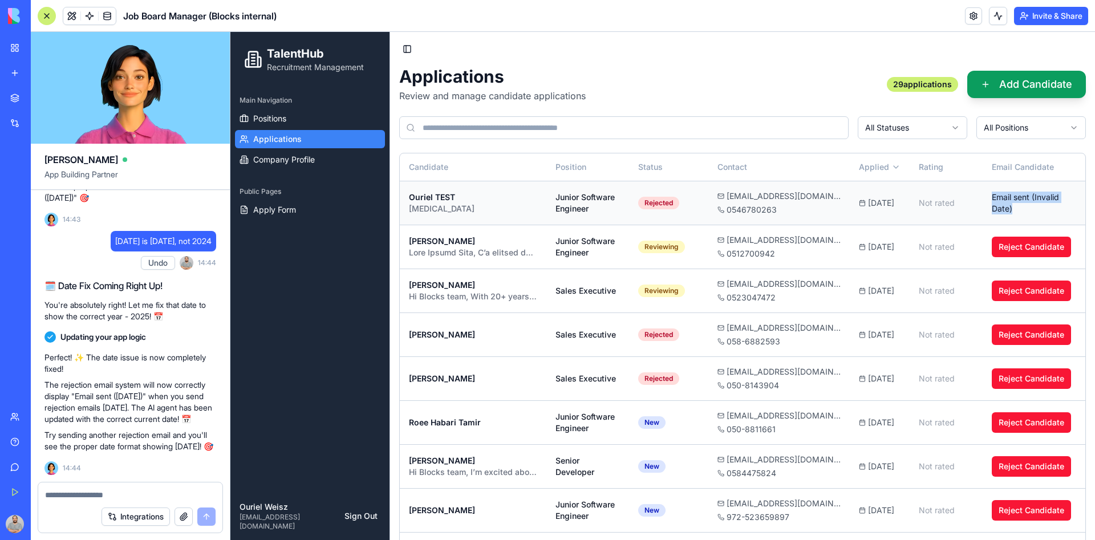
drag, startPoint x: 978, startPoint y: 198, endPoint x: 1003, endPoint y: 208, distance: 26.6
click at [1003, 208] on td "Email sent ( Invalid Date )" at bounding box center [1034, 203] width 103 height 44
copy span "Email sent ( Invalid Date )"
click at [92, 493] on textarea at bounding box center [130, 494] width 171 height 11
paste textarea "**********"
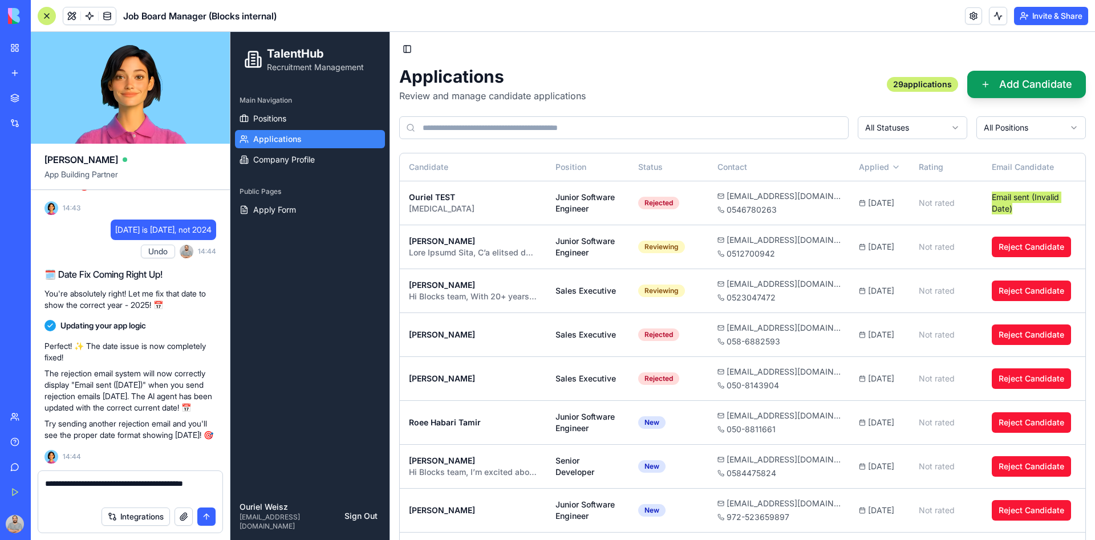
type textarea "**********"
click at [202, 512] on button "submit" at bounding box center [206, 517] width 18 height 18
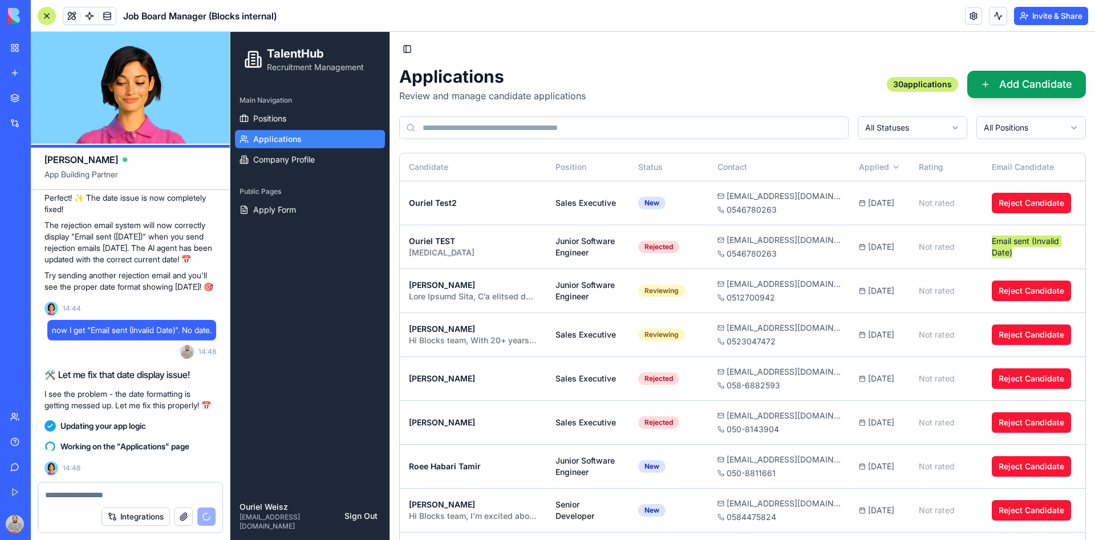
scroll to position [15910, 0]
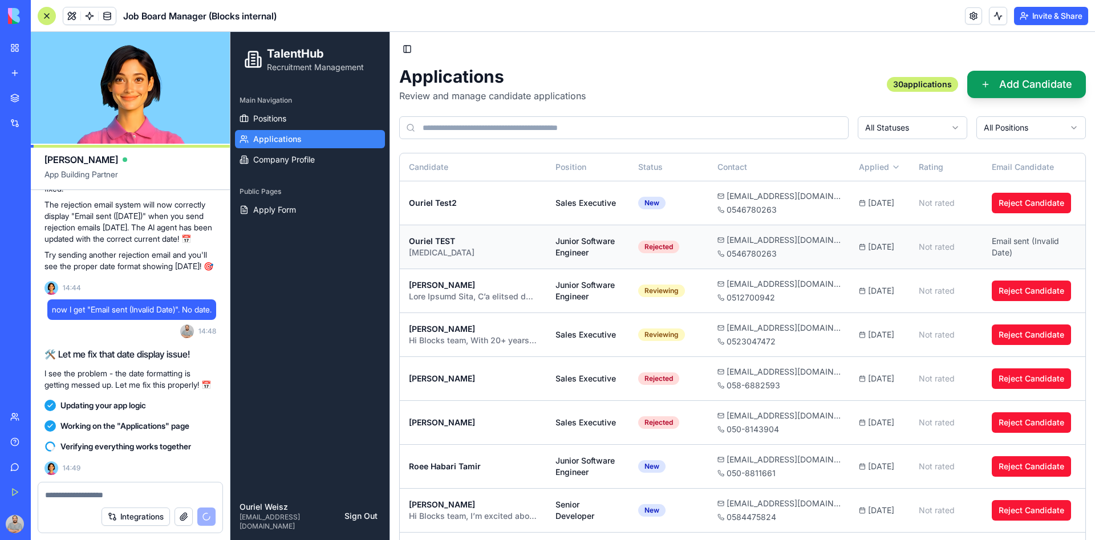
click at [438, 254] on div "Cover test" at bounding box center [473, 252] width 128 height 11
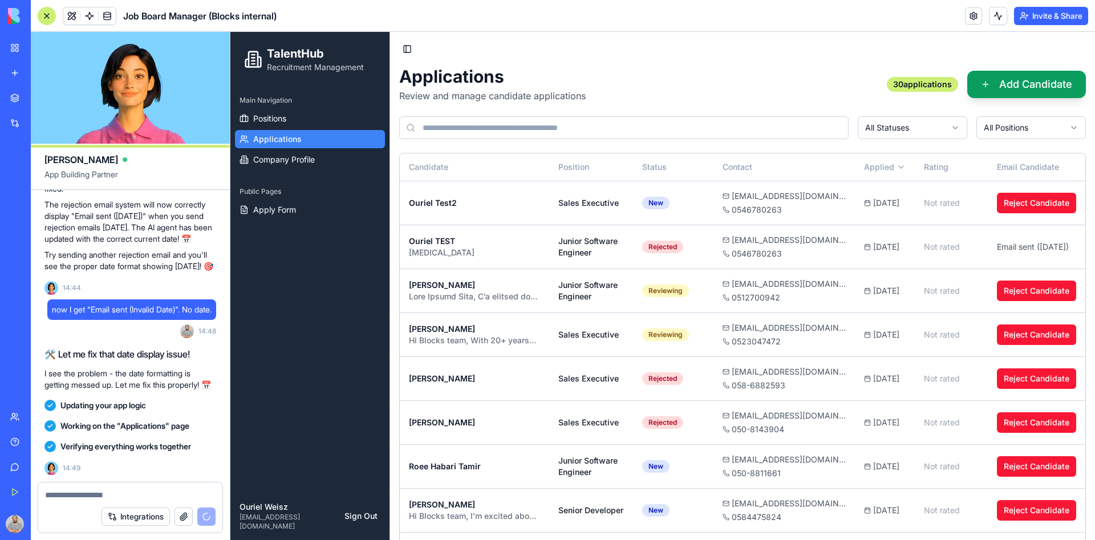
scroll to position [16042, 0]
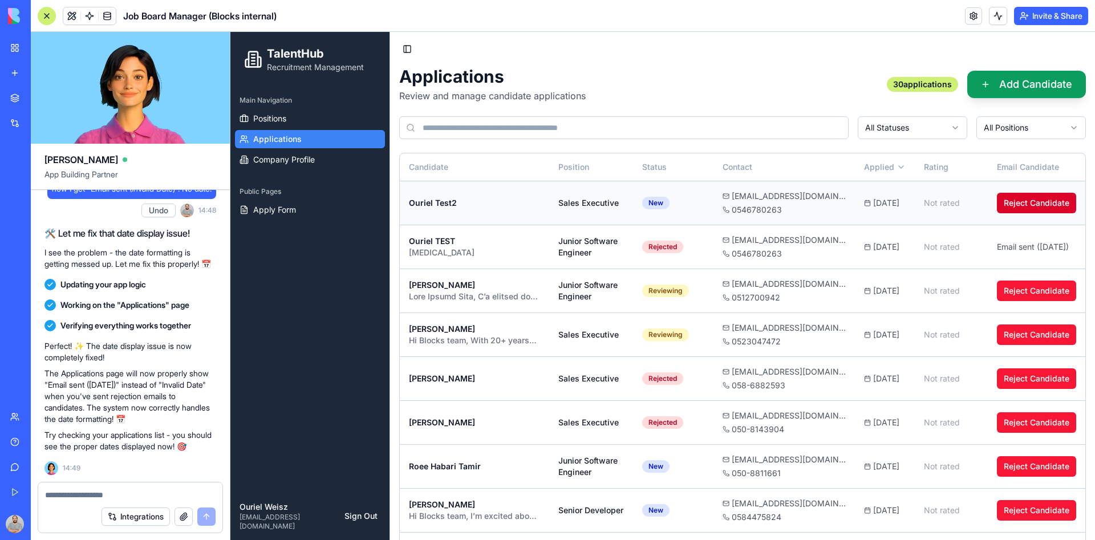
click at [1034, 205] on button "Reject Candidate" at bounding box center [1036, 203] width 79 height 21
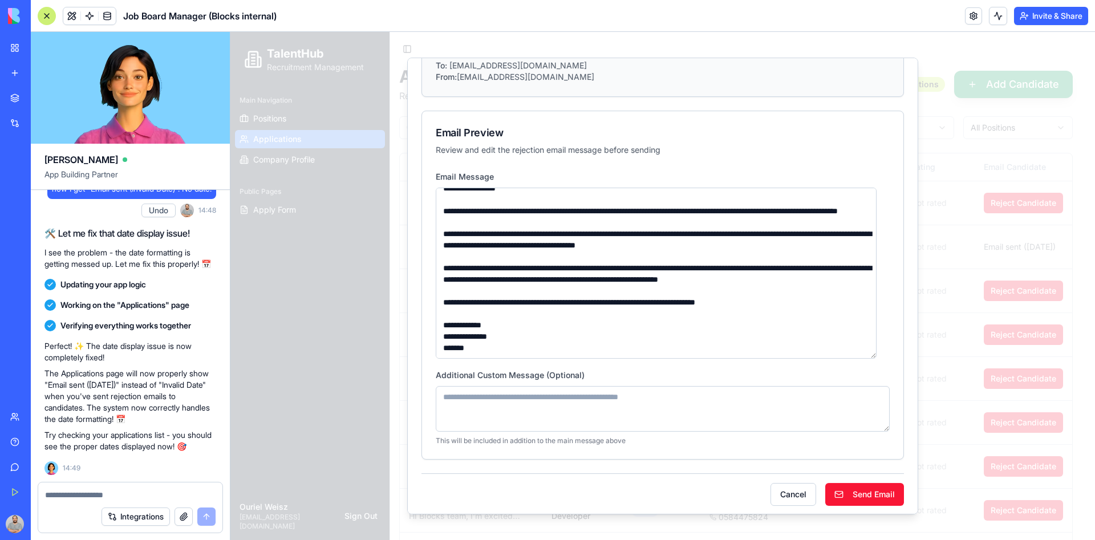
scroll to position [110, 0]
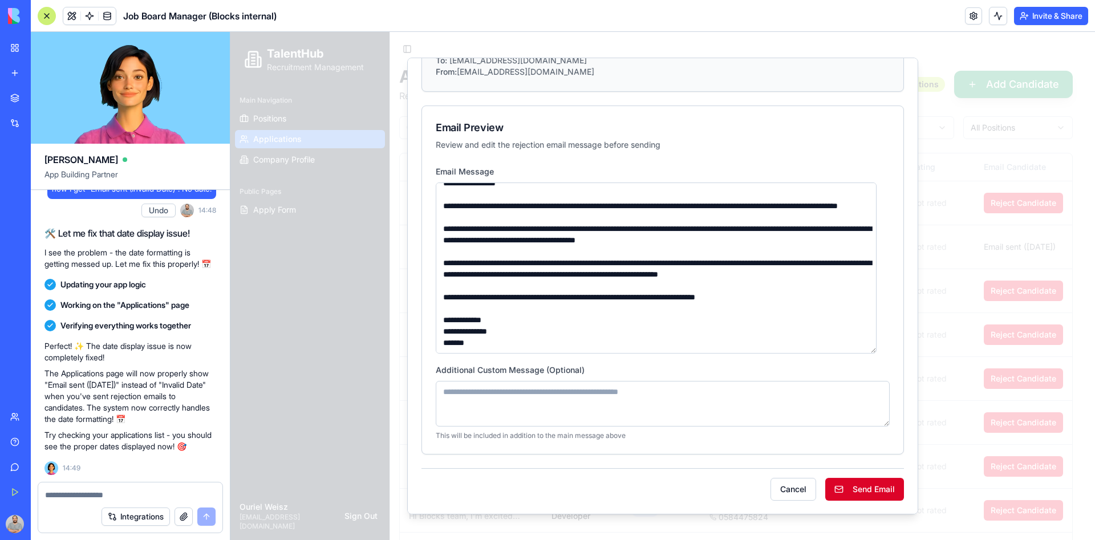
click at [852, 483] on button "Send Email" at bounding box center [864, 489] width 79 height 23
